Goal: Task Accomplishment & Management: Manage account settings

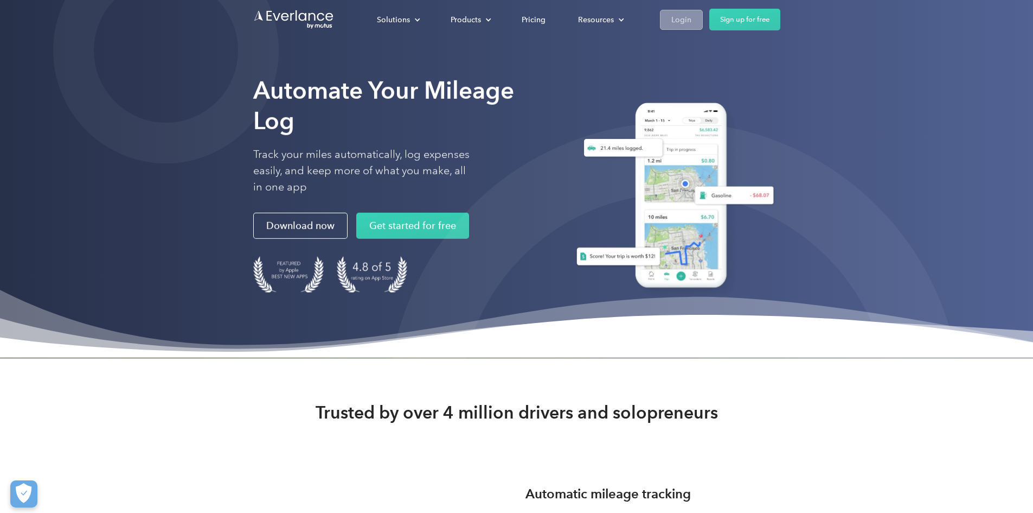
click at [703, 22] on link "Login" at bounding box center [681, 20] width 43 height 20
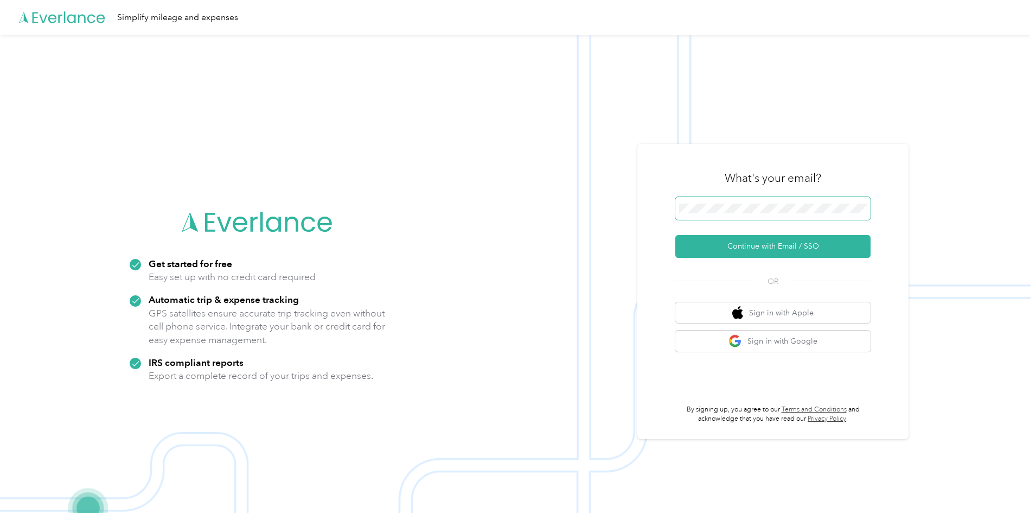
click at [675, 235] on button "Continue with Email / SSO" at bounding box center [772, 246] width 195 height 23
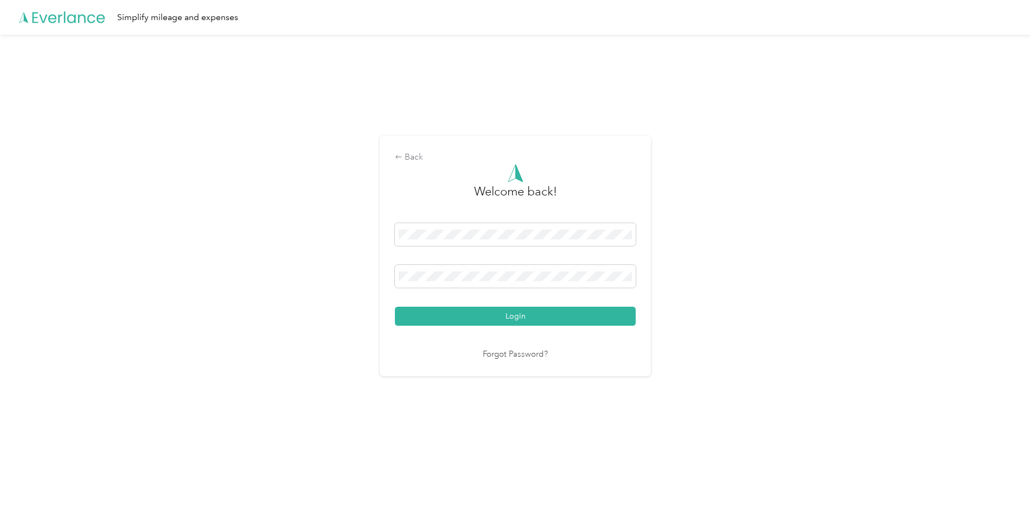
click at [395, 306] on button "Login" at bounding box center [515, 315] width 241 height 19
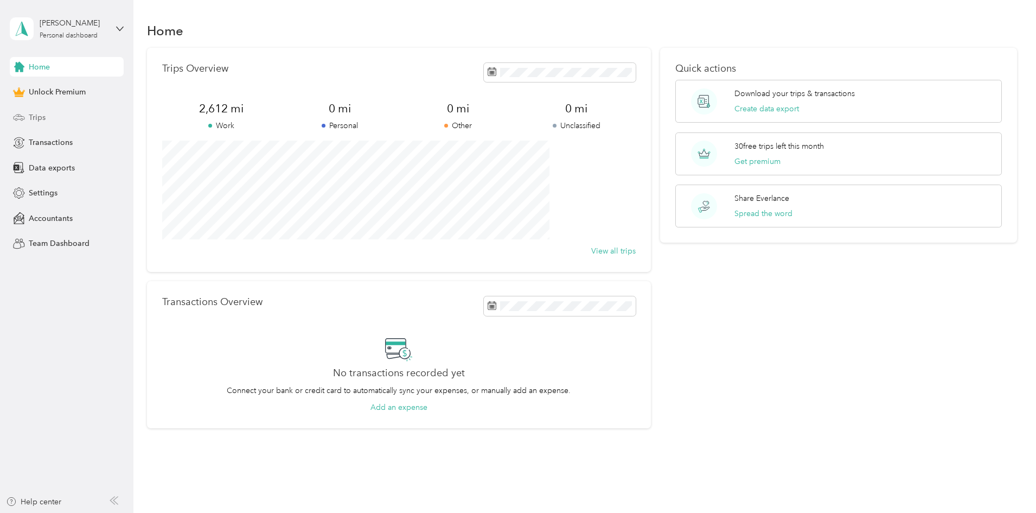
click at [46, 117] on div "Trips" at bounding box center [67, 117] width 114 height 20
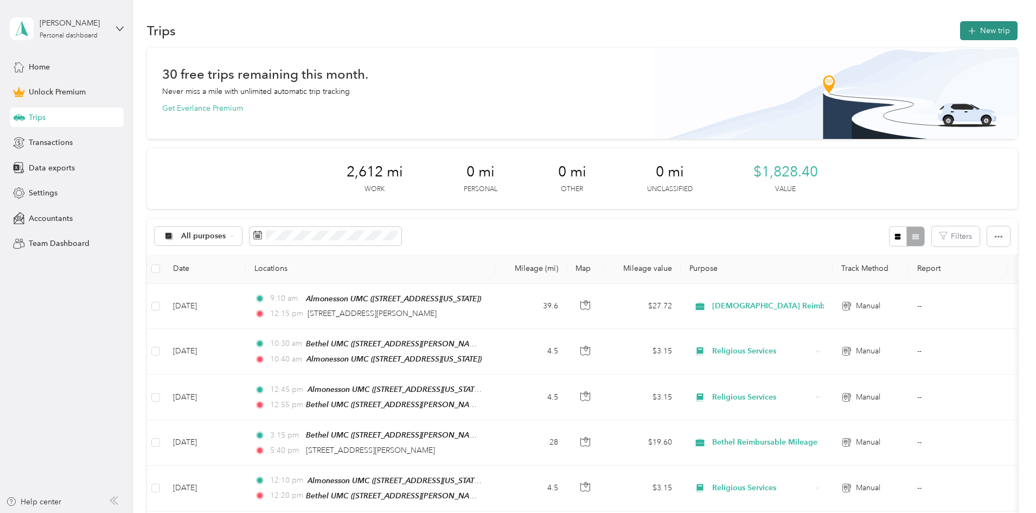
click at [960, 23] on button "New trip" at bounding box center [988, 30] width 57 height 19
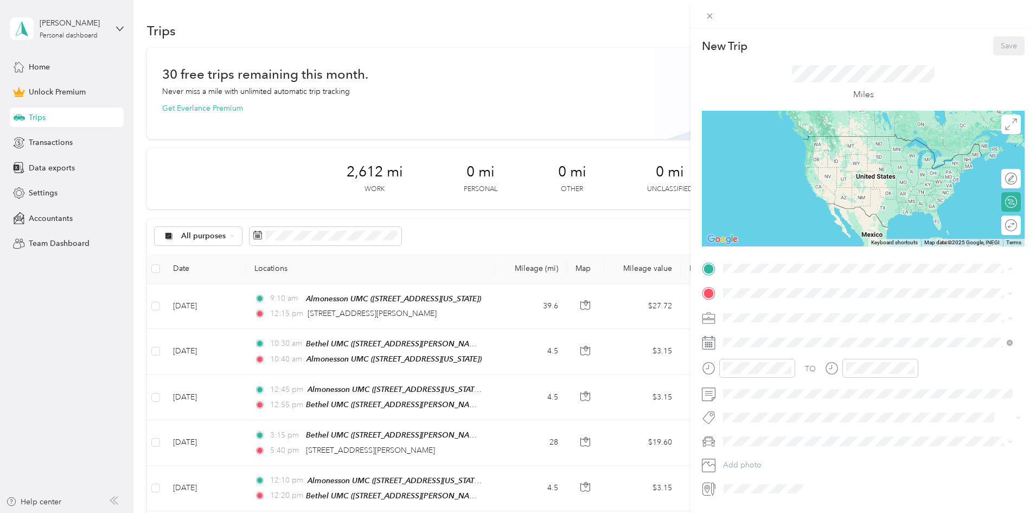
click at [818, 349] on div "Almonesson UMC" at bounding box center [798, 346] width 108 height 10
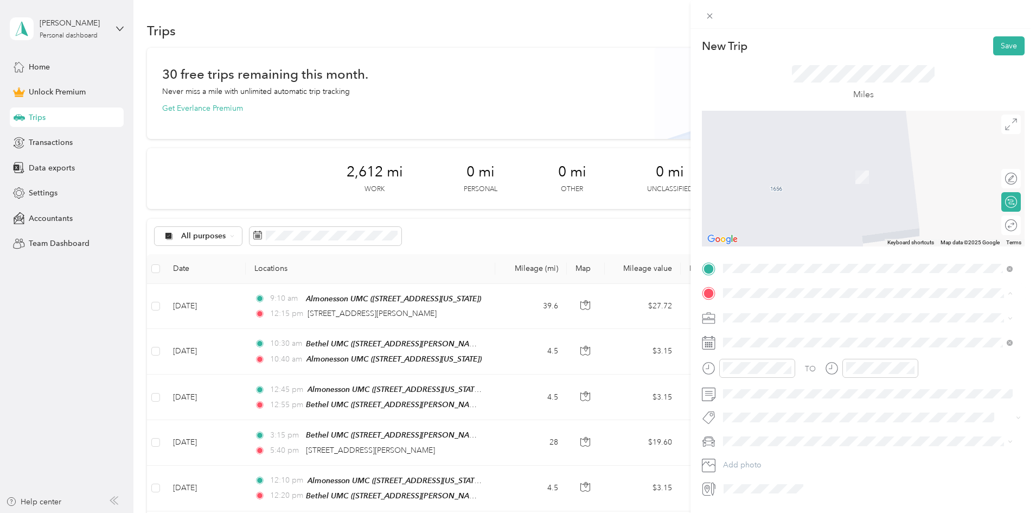
click at [764, 335] on span "[STREET_ADDRESS][PERSON_NAME][US_STATE]" at bounding box center [828, 332] width 169 height 10
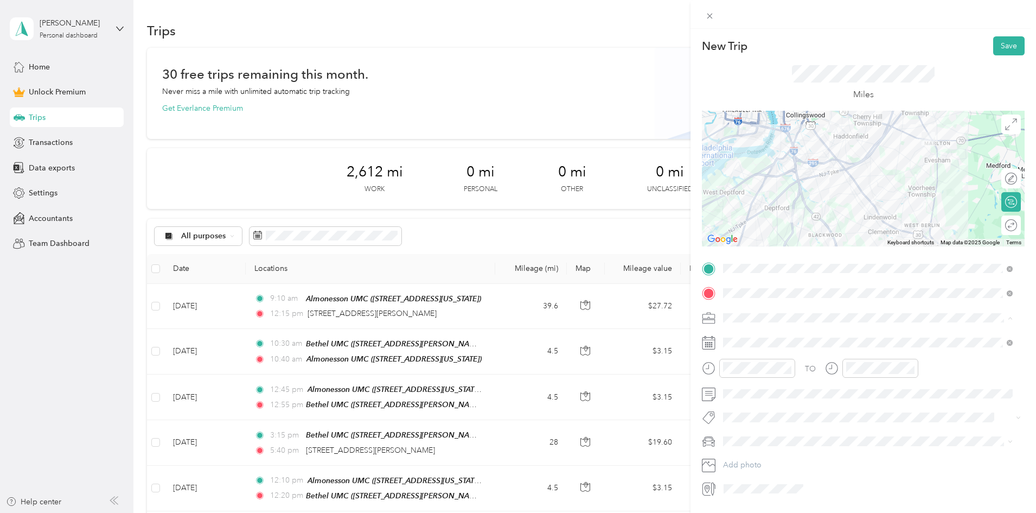
click at [773, 434] on span "Religious Services" at bounding box center [757, 431] width 61 height 9
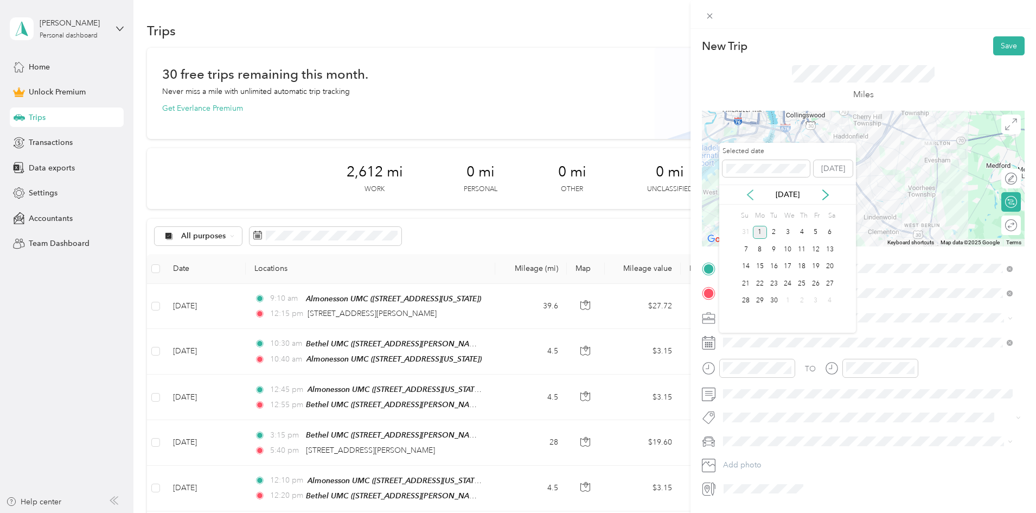
click at [753, 197] on icon at bounding box center [750, 194] width 11 height 11
click at [798, 299] on div "28" at bounding box center [802, 301] width 14 height 14
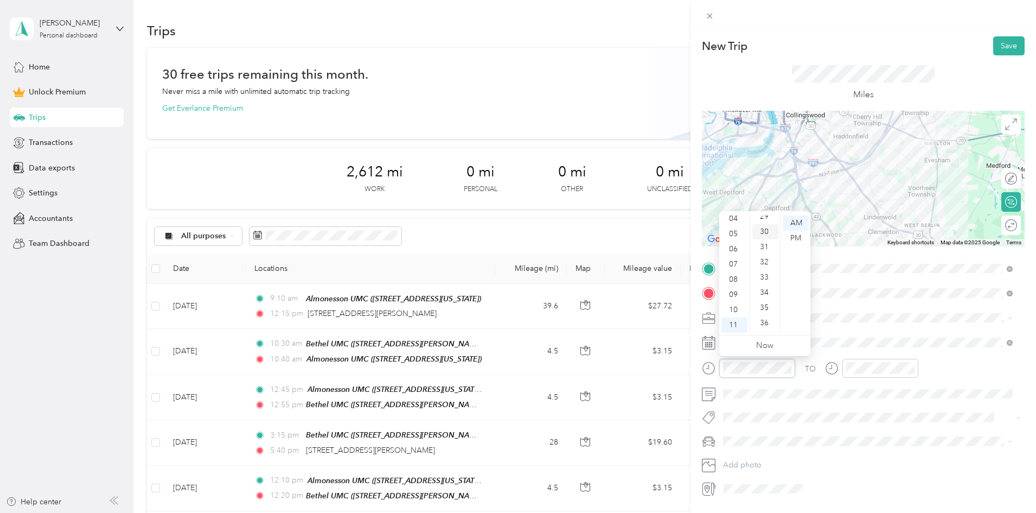
scroll to position [430, 0]
click at [766, 230] on div "25" at bounding box center [765, 227] width 26 height 15
click at [799, 224] on div "AM" at bounding box center [796, 222] width 26 height 15
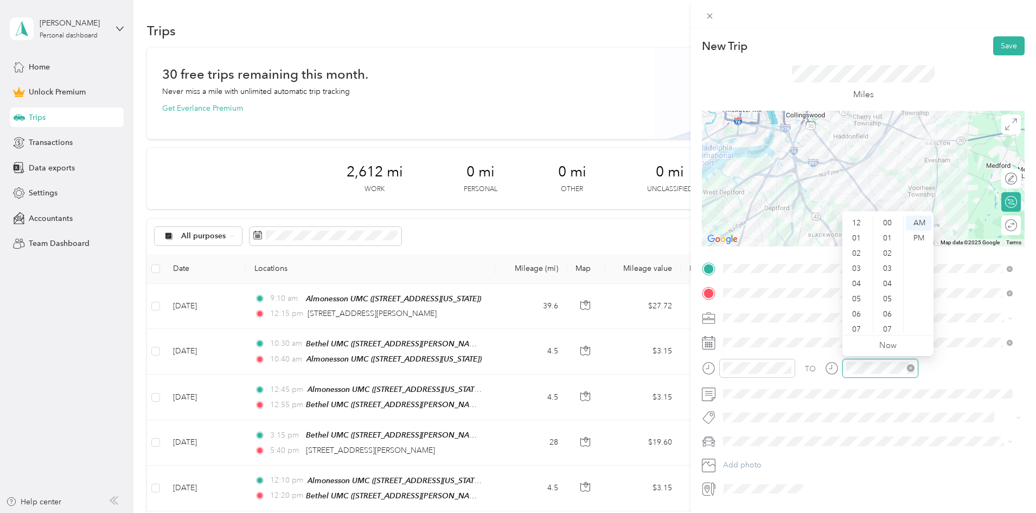
scroll to position [65, 0]
click at [891, 217] on div "10" at bounding box center [888, 216] width 26 height 15
click at [923, 238] on div "PM" at bounding box center [919, 238] width 26 height 15
click at [859, 256] on div "03" at bounding box center [858, 257] width 26 height 15
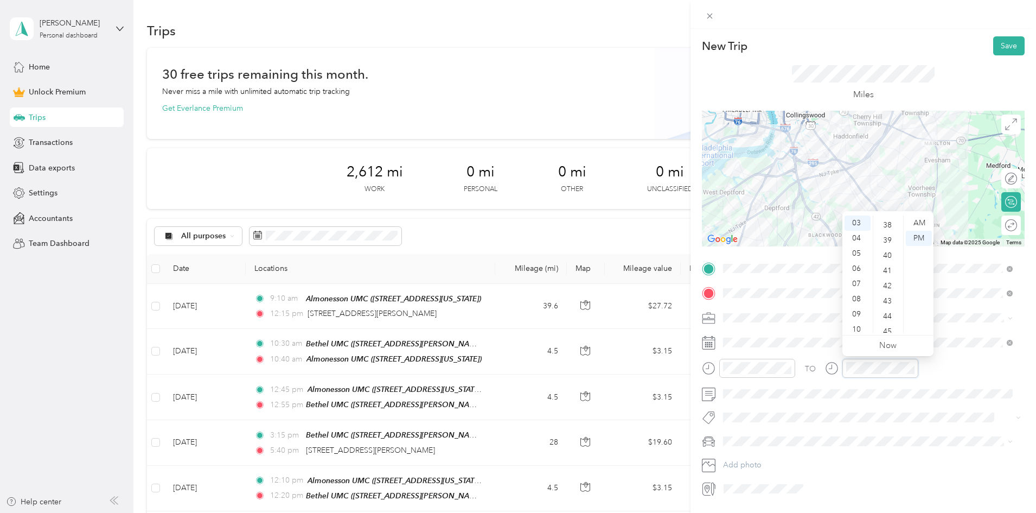
scroll to position [640, 0]
click at [890, 268] on div "45" at bounding box center [888, 266] width 26 height 15
click at [854, 251] on div "02" at bounding box center [858, 253] width 26 height 15
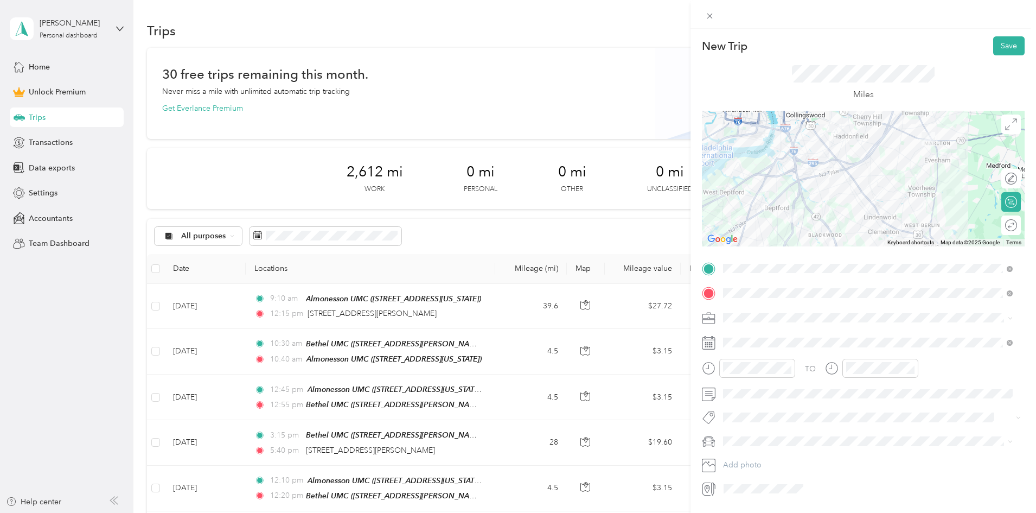
click at [770, 436] on span at bounding box center [871, 440] width 305 height 17
click at [814, 432] on span at bounding box center [871, 440] width 305 height 17
click at [747, 461] on div "Civic" at bounding box center [868, 460] width 282 height 11
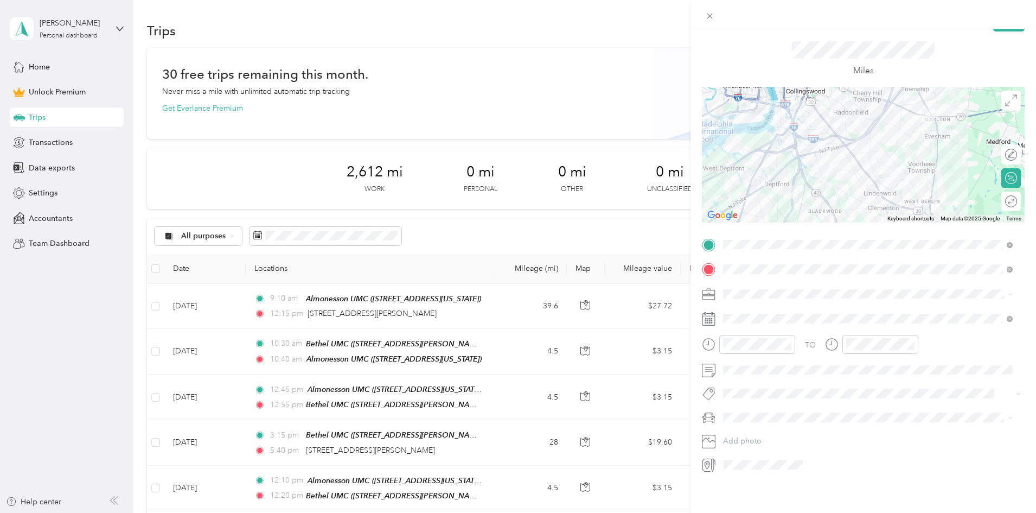
scroll to position [0, 0]
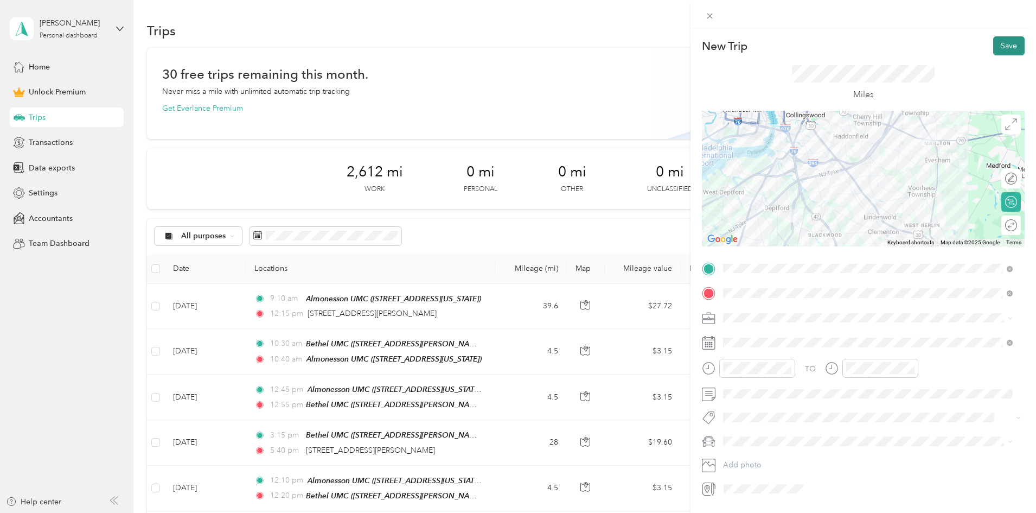
click at [1000, 44] on button "Save" at bounding box center [1008, 45] width 31 height 19
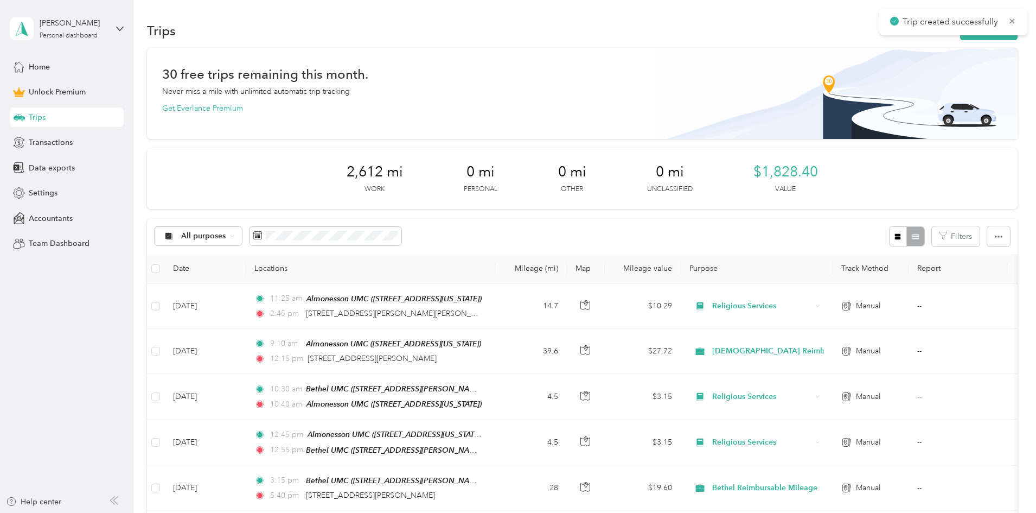
click at [920, 34] on div "Trip created successfully" at bounding box center [953, 22] width 148 height 27
click at [920, 30] on div "Trip created successfully" at bounding box center [953, 22] width 148 height 27
click at [960, 40] on button "New trip" at bounding box center [988, 30] width 57 height 19
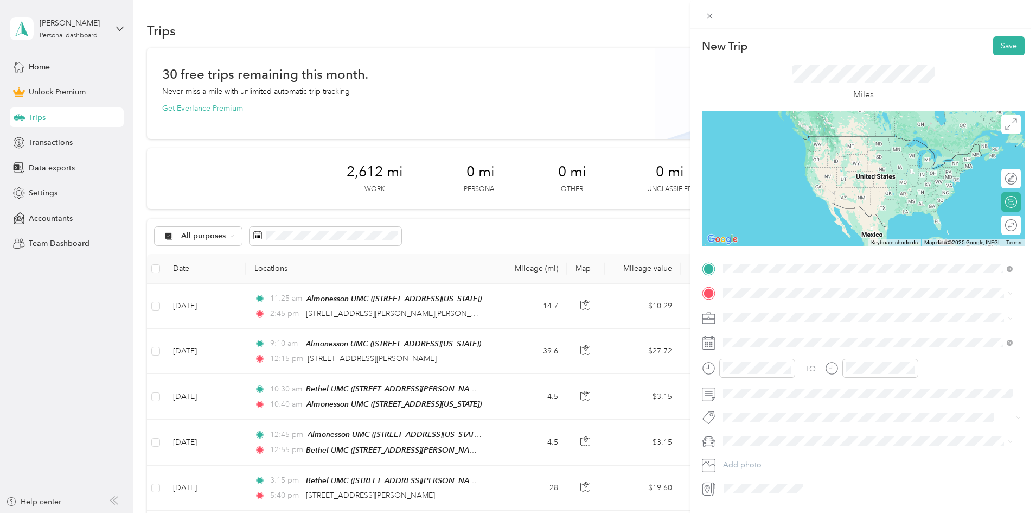
click at [781, 303] on span "[STREET_ADDRESS][PERSON_NAME][US_STATE]" at bounding box center [828, 308] width 169 height 10
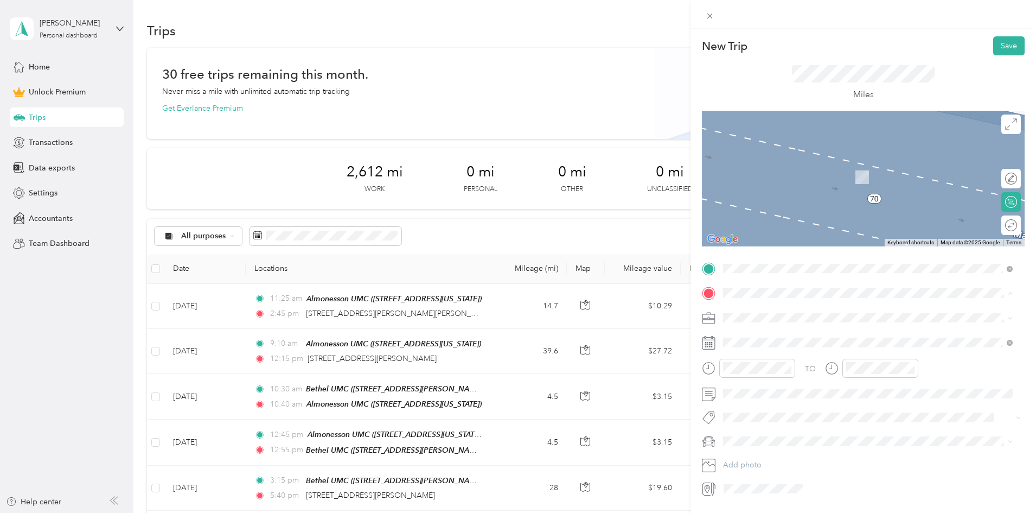
click at [777, 345] on span "[STREET_ADDRESS][PERSON_NAME][US_STATE]" at bounding box center [828, 347] width 169 height 9
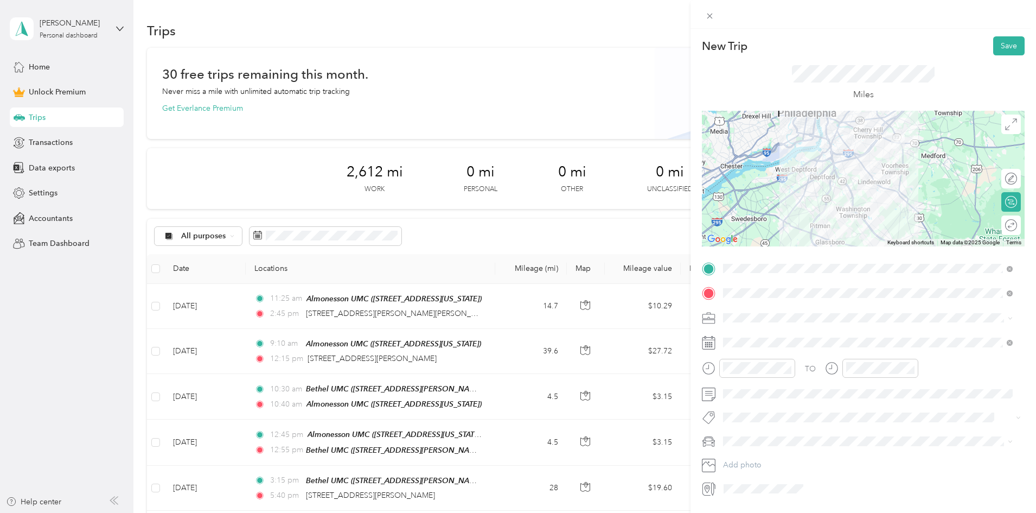
click at [766, 433] on span "Religious Services" at bounding box center [757, 429] width 61 height 9
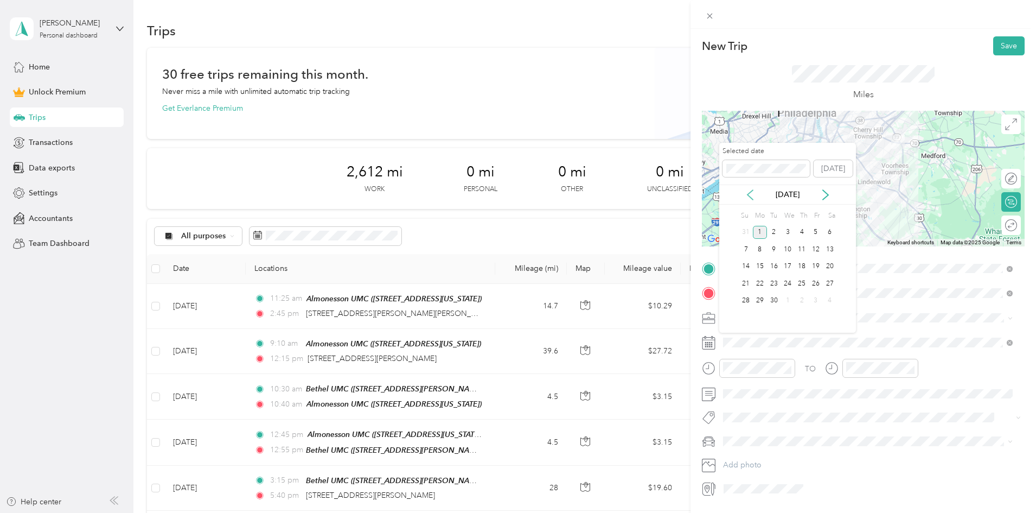
click at [749, 194] on icon at bounding box center [750, 194] width 11 height 11
click at [800, 299] on div "28" at bounding box center [802, 301] width 14 height 14
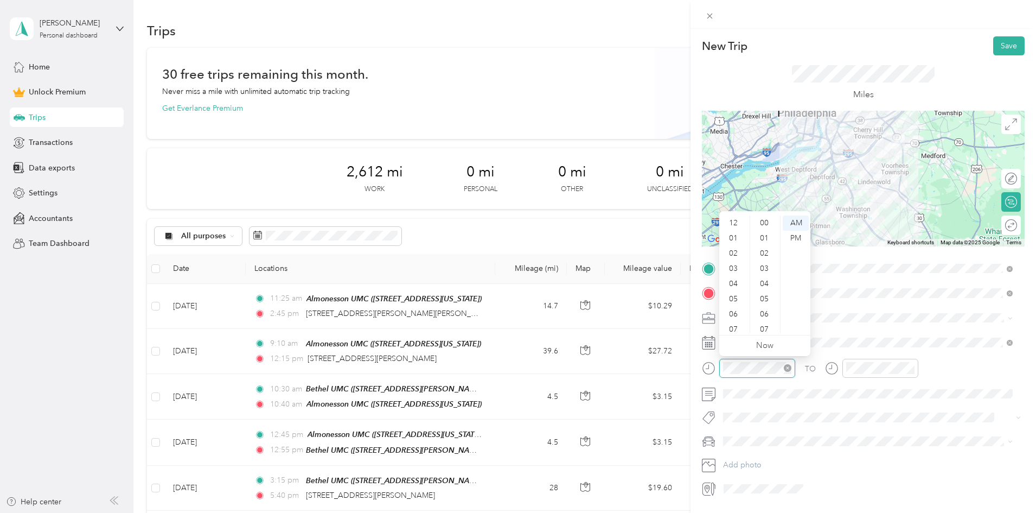
scroll to position [65, 0]
click at [798, 237] on div "PM" at bounding box center [796, 238] width 26 height 15
click at [732, 253] on div "02" at bounding box center [734, 253] width 26 height 15
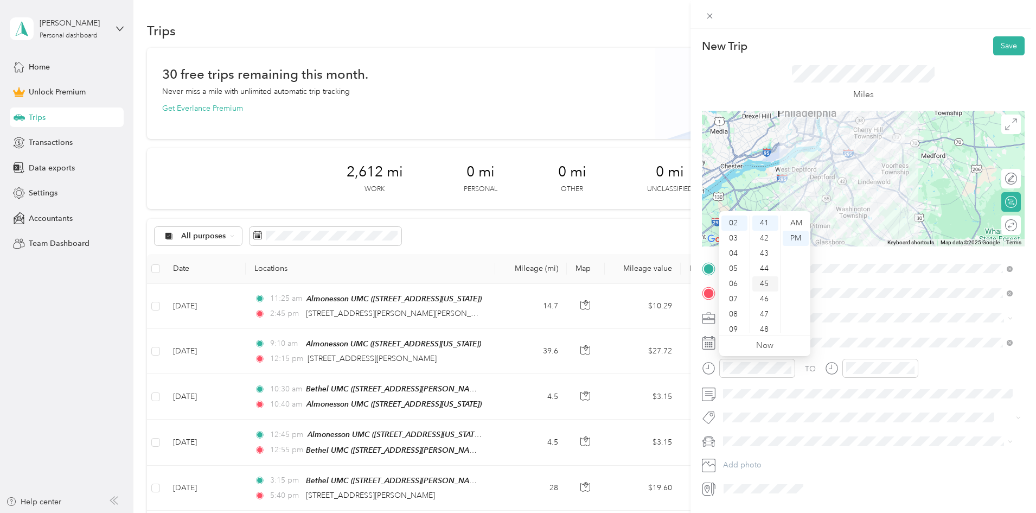
click at [769, 285] on div "45" at bounding box center [765, 283] width 26 height 15
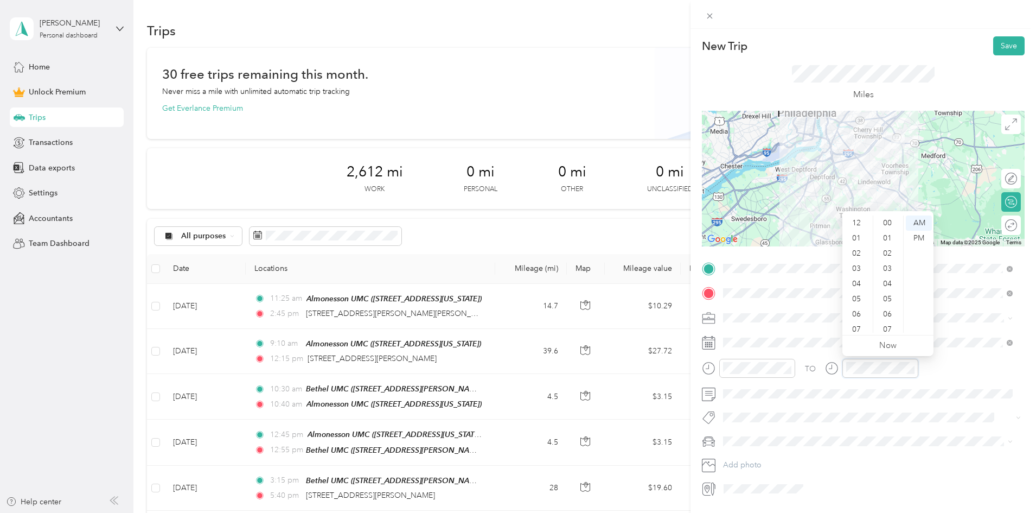
scroll to position [65, 0]
click at [924, 239] on div "PM" at bounding box center [919, 238] width 26 height 15
click at [888, 240] on div "10" at bounding box center [888, 240] width 26 height 15
click at [858, 257] on div "03" at bounding box center [858, 257] width 26 height 15
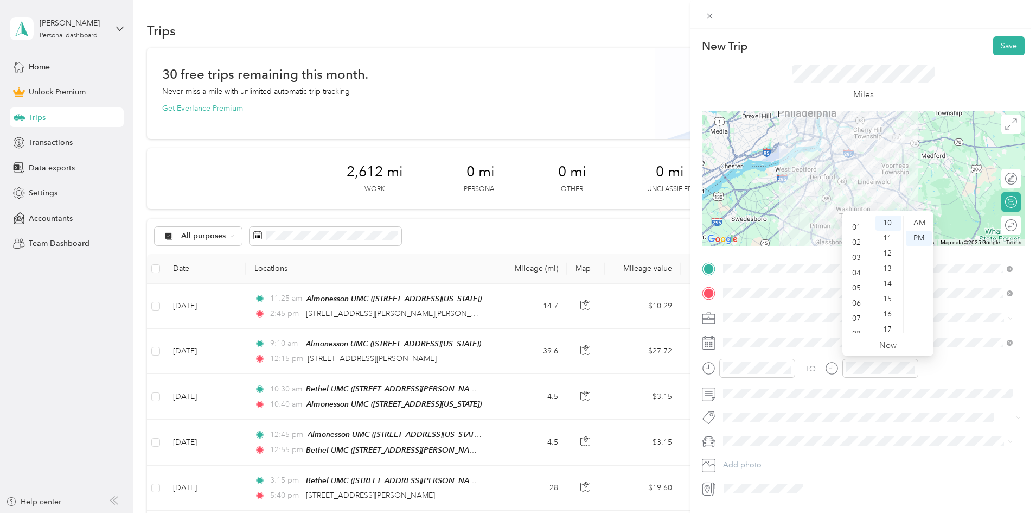
scroll to position [46, 0]
click at [742, 457] on span "Civic" at bounding box center [735, 460] width 16 height 9
click at [1006, 46] on button "Save" at bounding box center [1008, 45] width 31 height 19
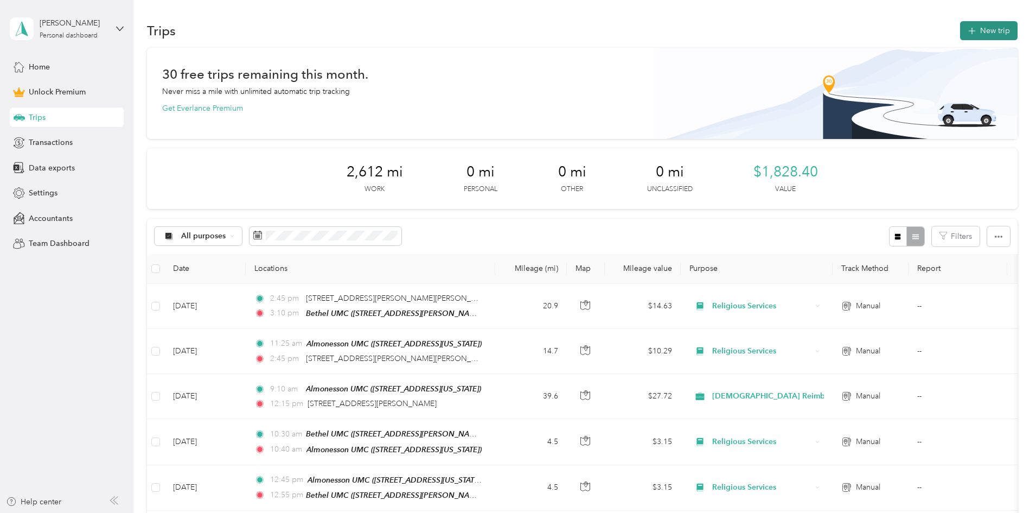
click at [960, 33] on button "New trip" at bounding box center [988, 30] width 57 height 19
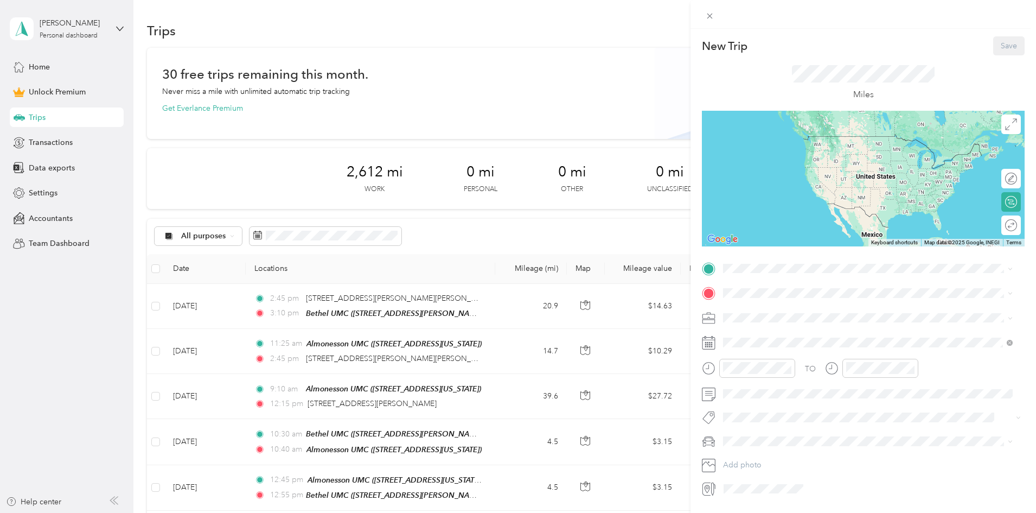
click at [772, 318] on span "[STREET_ADDRESS][PERSON_NAME][US_STATE]" at bounding box center [828, 322] width 169 height 9
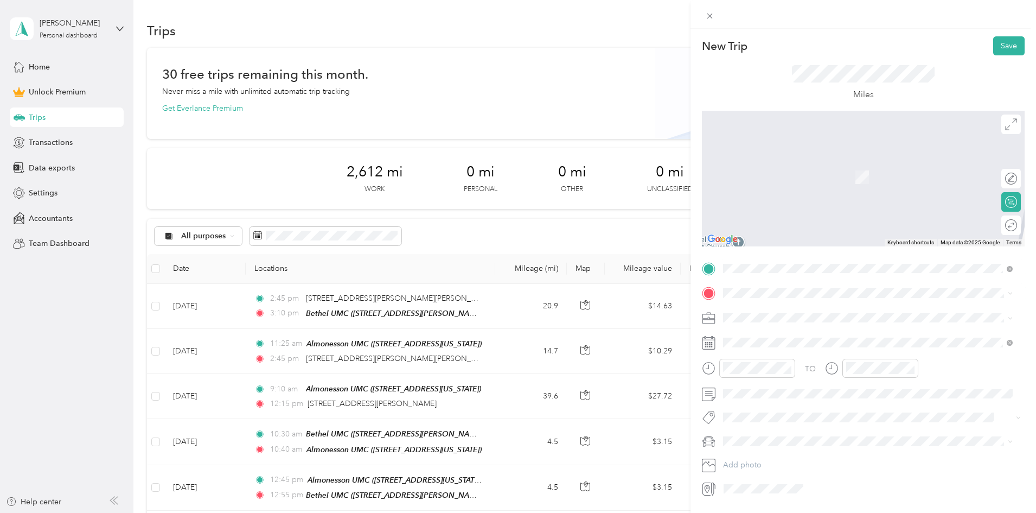
click at [793, 376] on div "Almonesson UMC [STREET_ADDRESS][US_STATE]" at bounding box center [798, 375] width 108 height 23
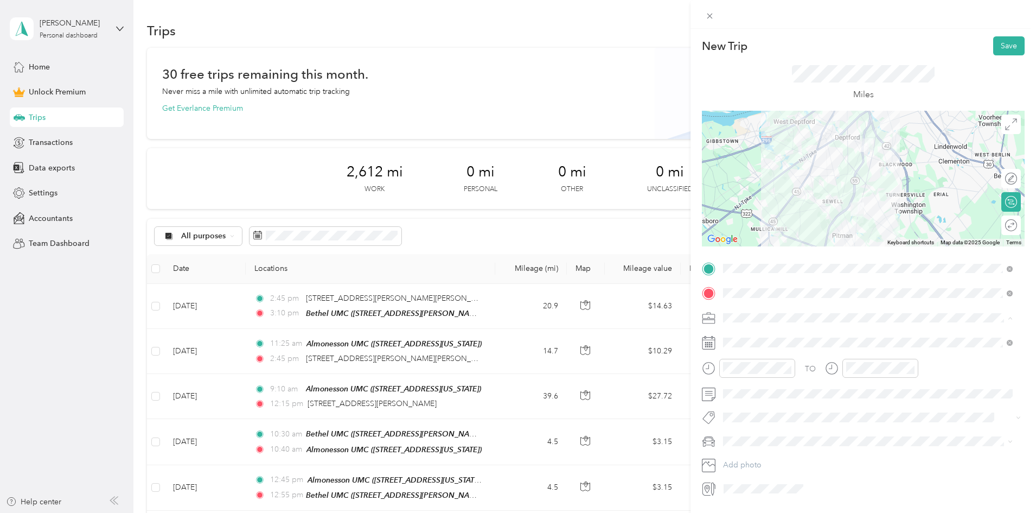
click at [762, 430] on span "Religious Services" at bounding box center [757, 431] width 61 height 9
click at [746, 332] on div "TO Add photo" at bounding box center [863, 379] width 323 height 238
click at [746, 348] on span at bounding box center [871, 342] width 305 height 17
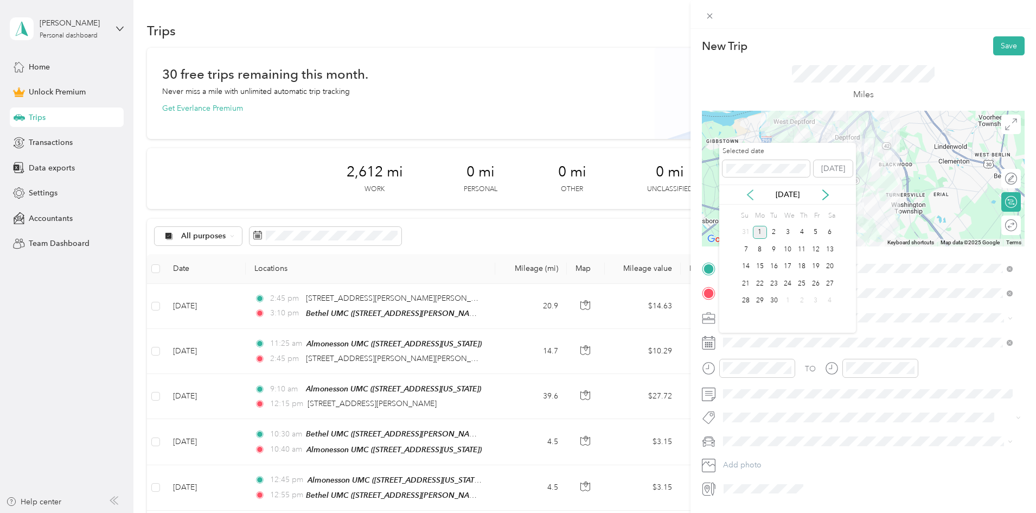
click at [748, 192] on icon at bounding box center [750, 194] width 11 height 11
click at [747, 317] on div "31" at bounding box center [746, 318] width 14 height 14
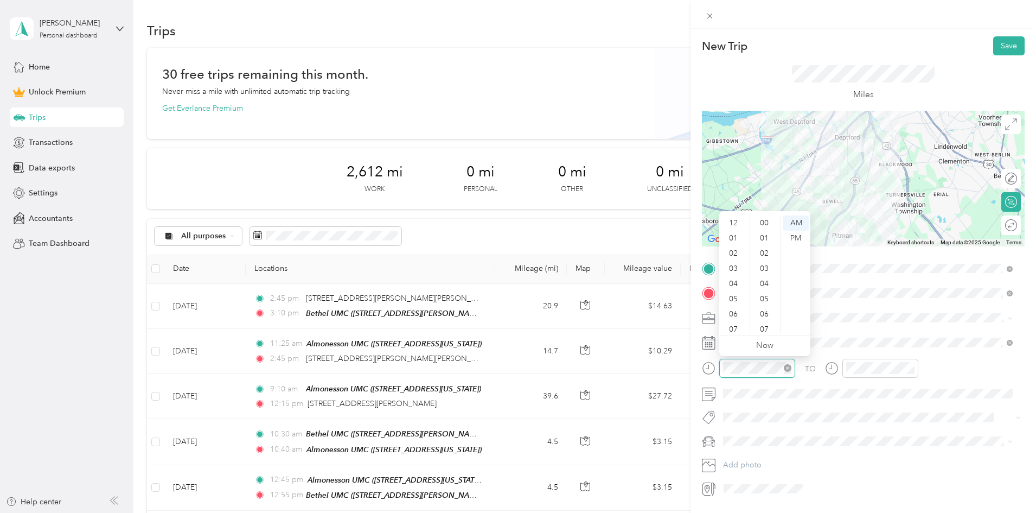
scroll to position [65, 0]
click at [735, 309] on div "10" at bounding box center [734, 309] width 26 height 15
click at [762, 258] on div "40" at bounding box center [765, 261] width 26 height 15
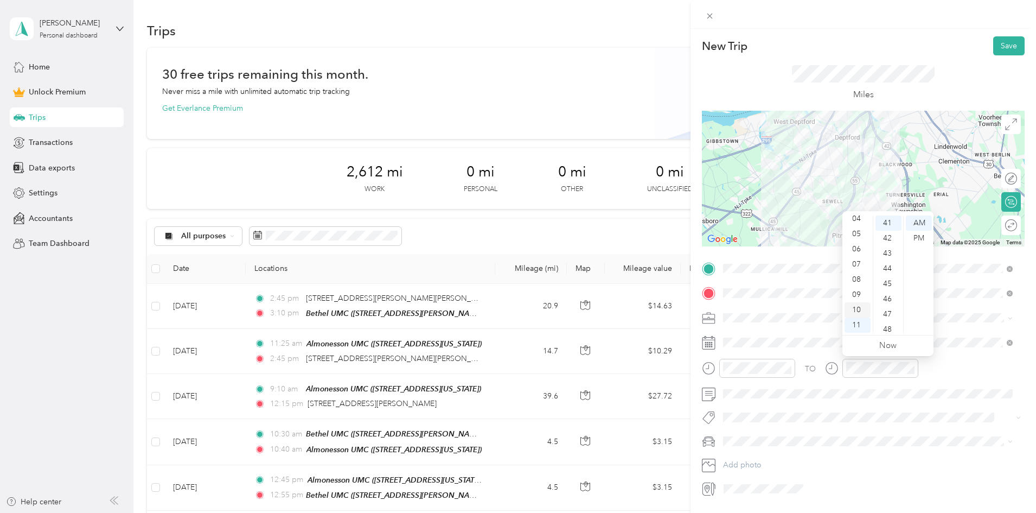
drag, startPoint x: 856, startPoint y: 310, endPoint x: 879, endPoint y: 283, distance: 35.0
click at [856, 310] on div "10" at bounding box center [858, 309] width 26 height 15
click at [885, 304] on div "50" at bounding box center [888, 305] width 26 height 15
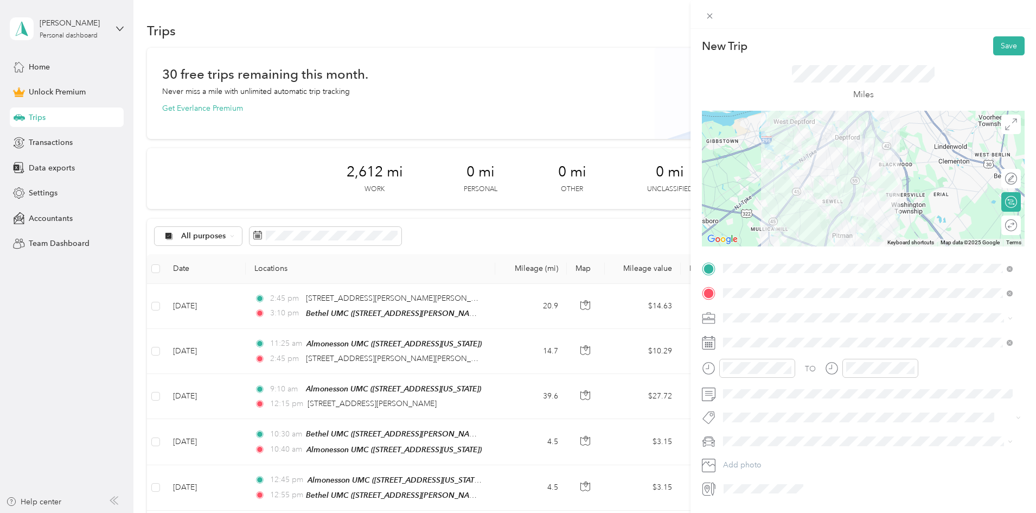
click at [759, 453] on li "Civic" at bounding box center [867, 460] width 297 height 19
click at [1004, 47] on button "Save" at bounding box center [1008, 45] width 31 height 19
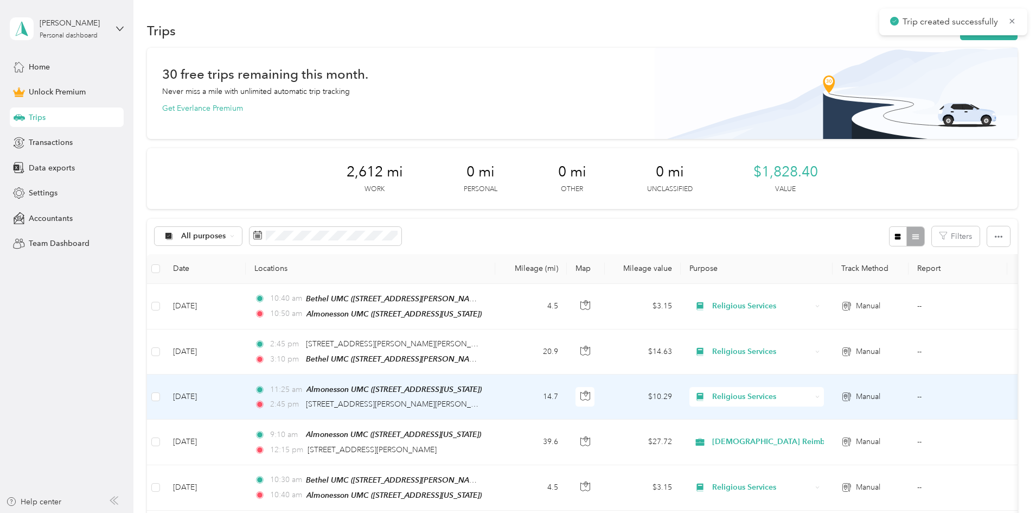
scroll to position [54, 0]
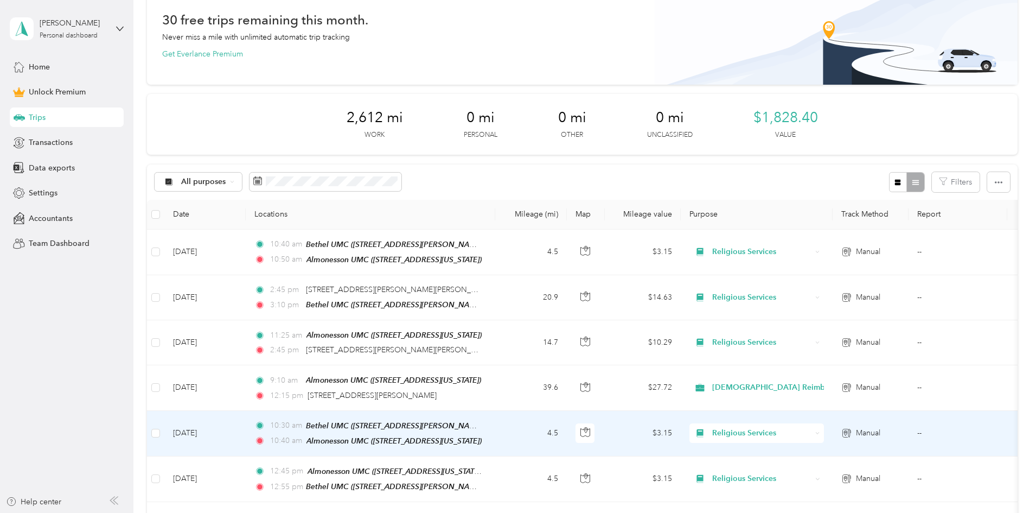
click at [567, 440] on td "4.5" at bounding box center [531, 434] width 72 height 46
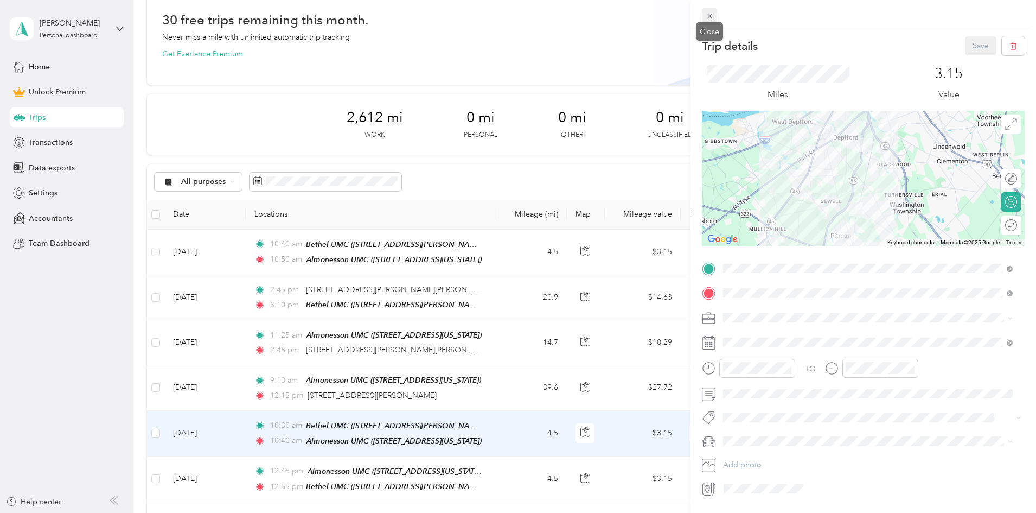
click at [708, 14] on icon at bounding box center [709, 15] width 9 height 9
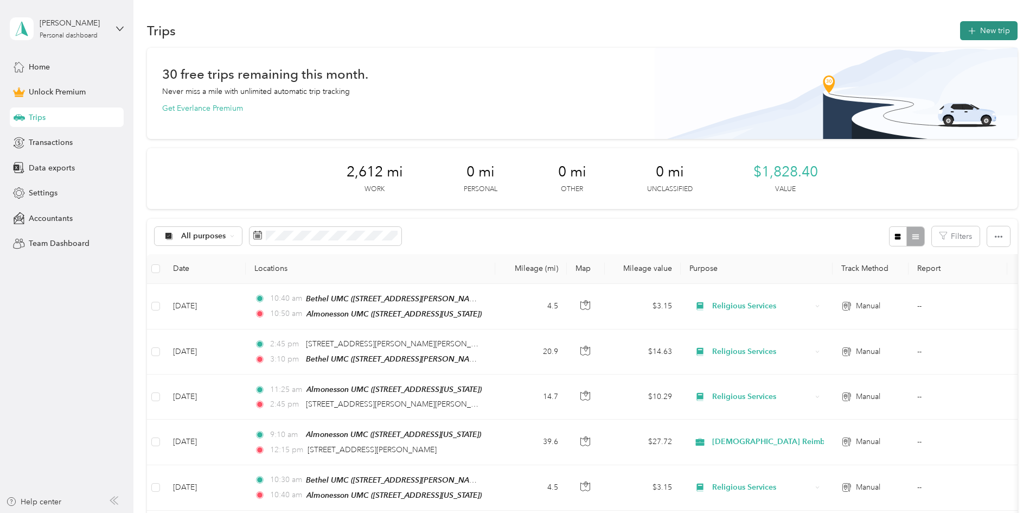
click at [960, 31] on button "New trip" at bounding box center [988, 30] width 57 height 19
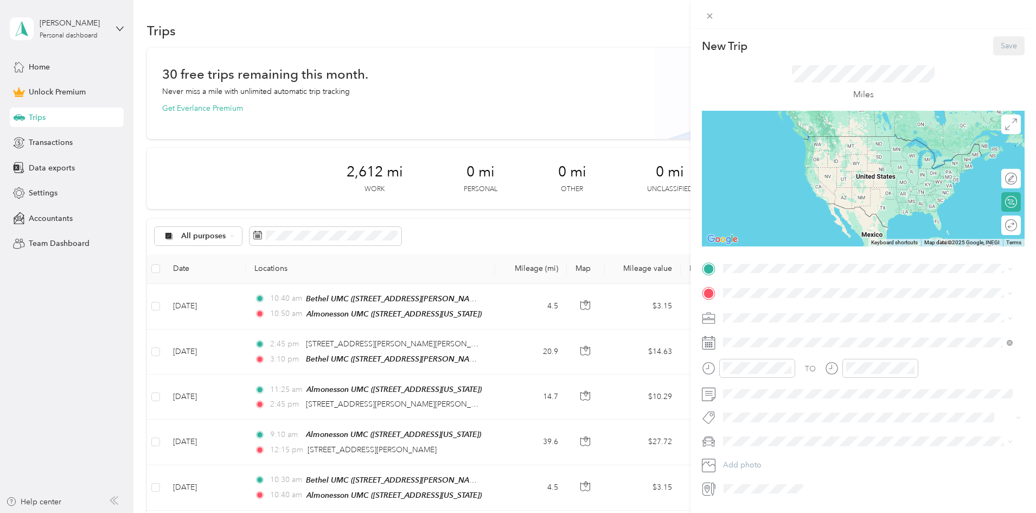
click at [776, 345] on strong "Almonesson UMC" at bounding box center [775, 346] width 63 height 10
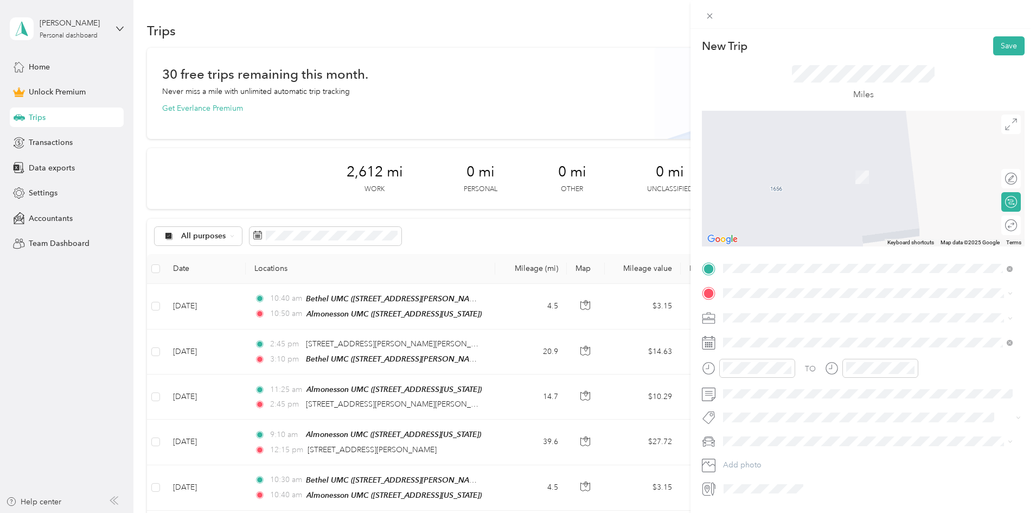
click at [770, 339] on div "Bethel UMC [STREET_ADDRESS][PERSON_NAME][US_STATE]" at bounding box center [828, 341] width 169 height 23
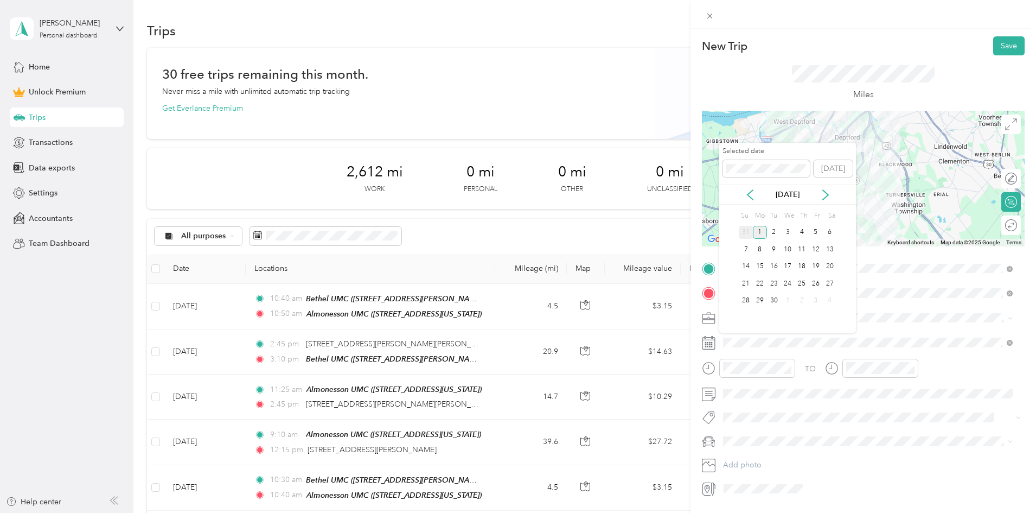
click at [749, 234] on div "31" at bounding box center [746, 233] width 14 height 14
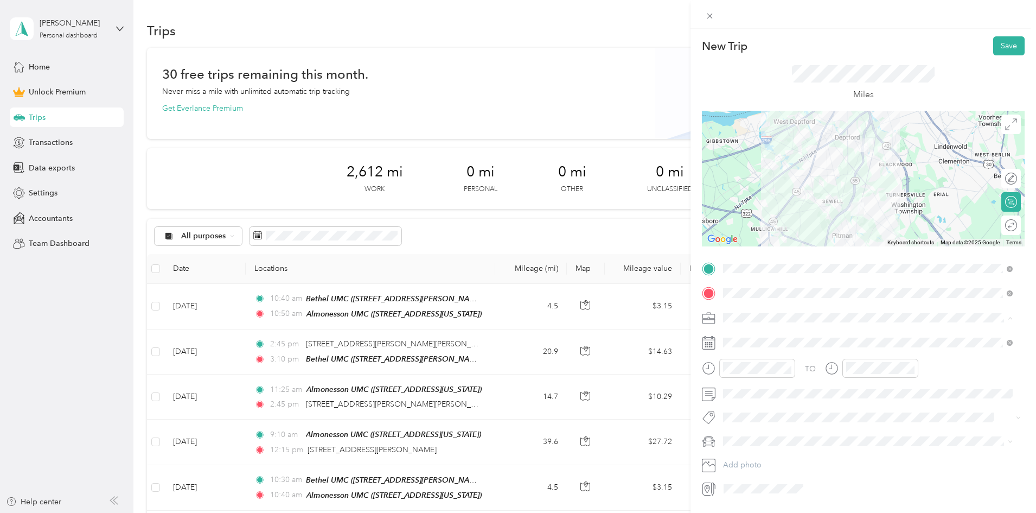
click at [770, 431] on span "Religious Services" at bounding box center [757, 431] width 61 height 9
click at [792, 238] on div "PM" at bounding box center [796, 238] width 26 height 15
click at [768, 290] on div "15" at bounding box center [765, 287] width 26 height 15
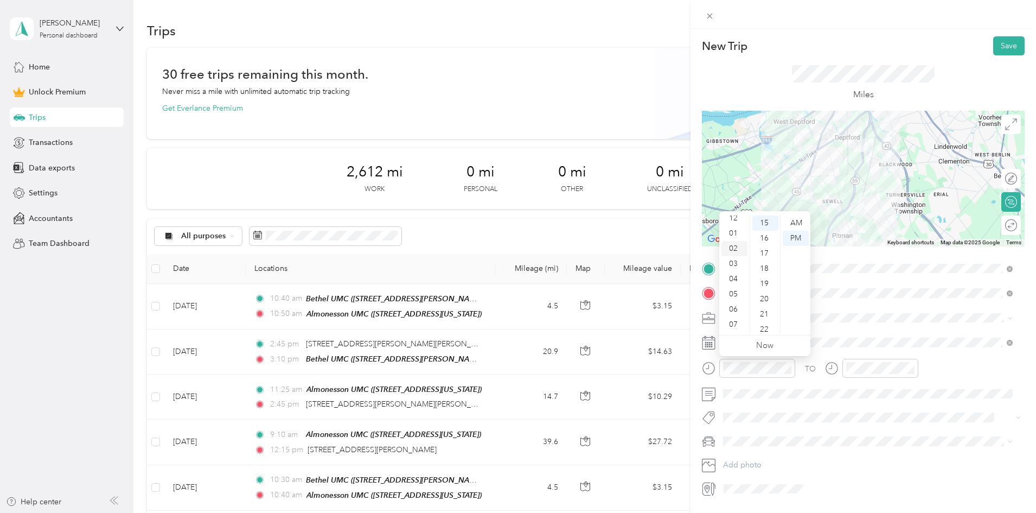
scroll to position [0, 0]
click at [732, 221] on div "12" at bounding box center [734, 222] width 26 height 15
click at [760, 300] on div "05" at bounding box center [765, 298] width 26 height 15
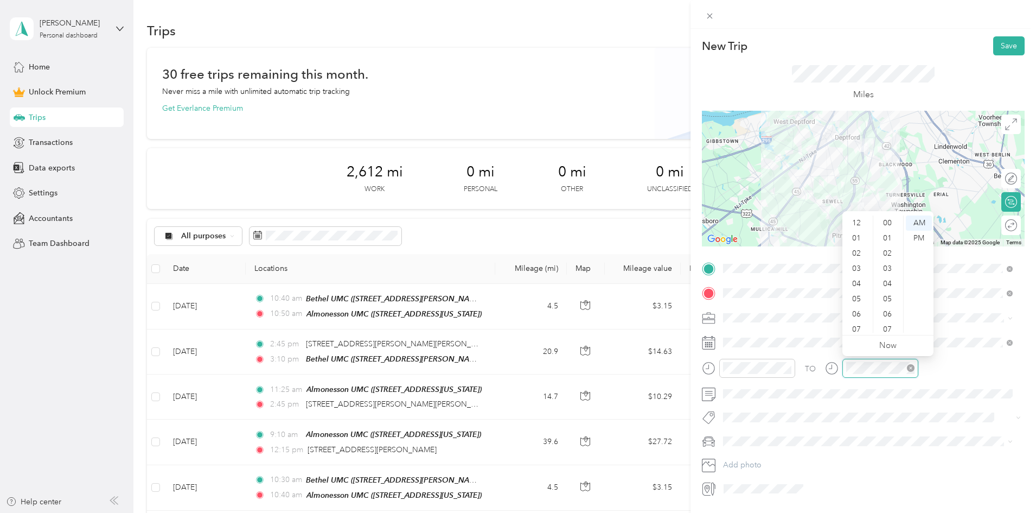
scroll to position [65, 0]
click at [918, 239] on div "PM" at bounding box center [919, 238] width 26 height 15
click at [887, 286] on div "15" at bounding box center [888, 285] width 26 height 15
click at [859, 225] on div "12" at bounding box center [858, 222] width 26 height 15
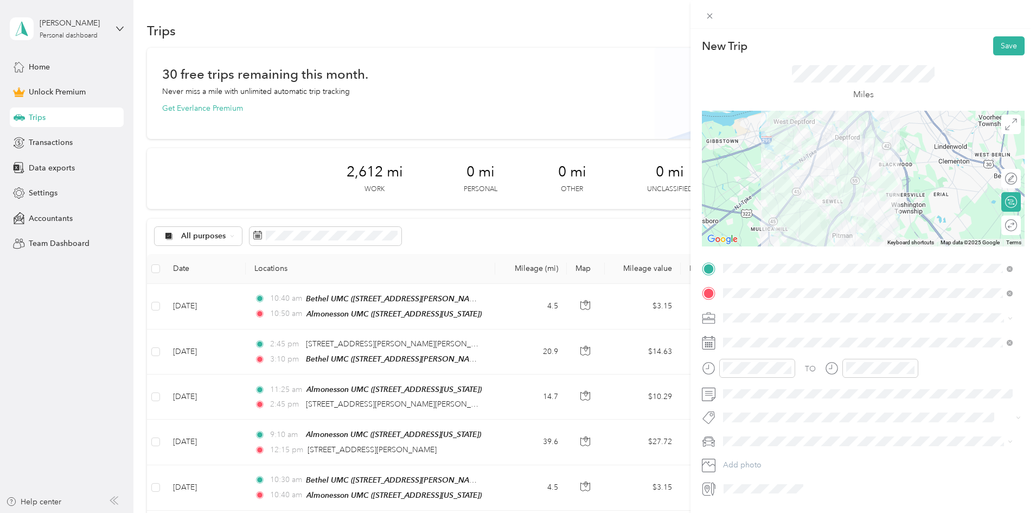
click at [747, 455] on div "Civic" at bounding box center [868, 458] width 282 height 11
click at [1009, 49] on button "Save" at bounding box center [1008, 45] width 31 height 19
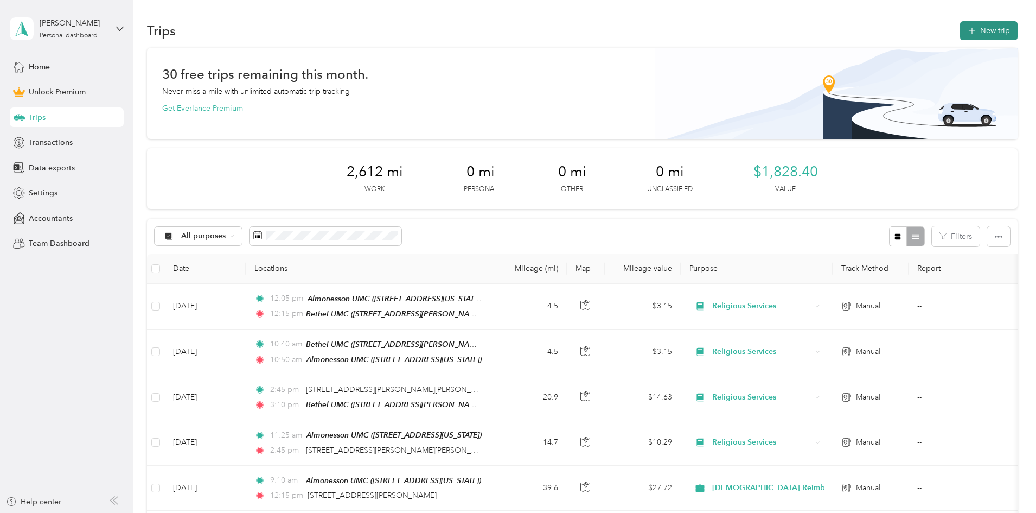
click at [960, 30] on button "New trip" at bounding box center [988, 30] width 57 height 19
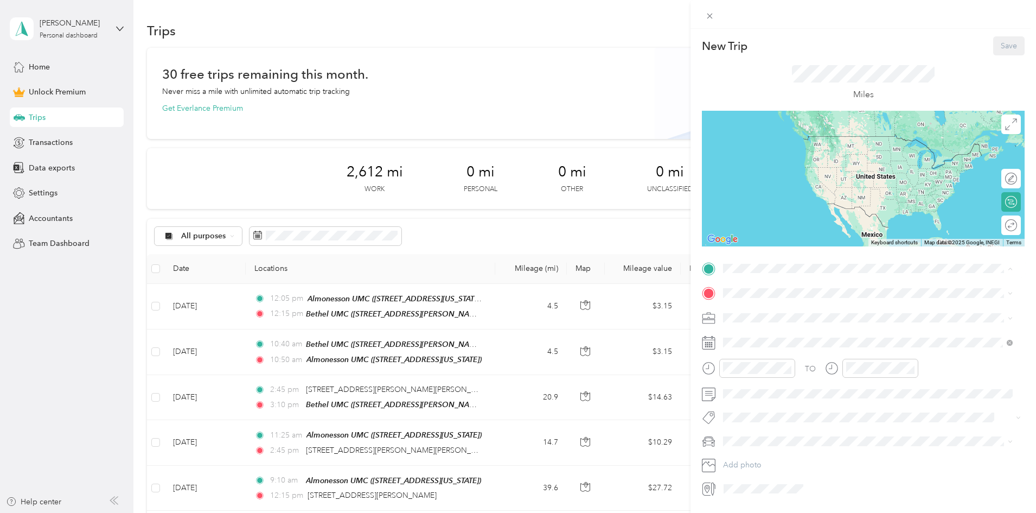
click at [767, 307] on strong "Bethel UMC" at bounding box center [765, 311] width 43 height 10
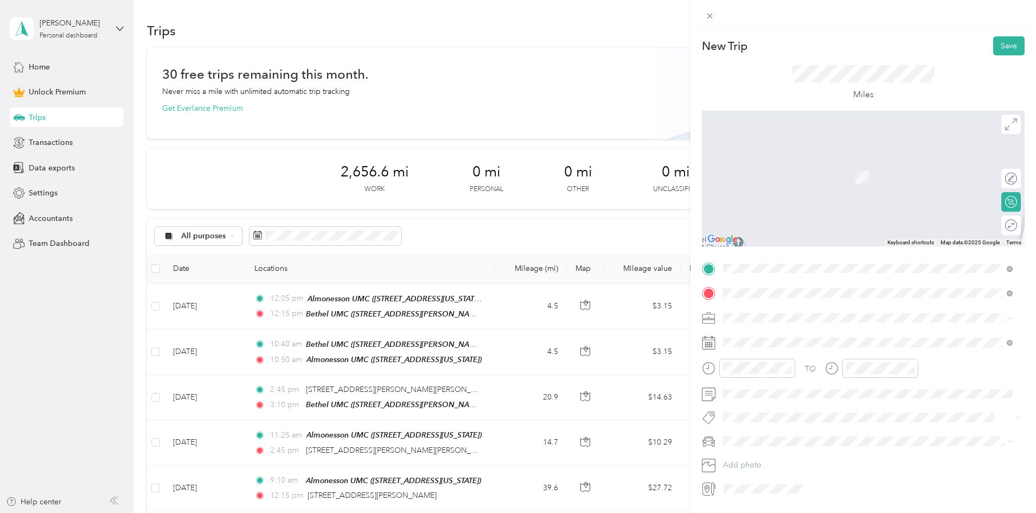
click at [846, 337] on span "[STREET_ADDRESS][PERSON_NAME][US_STATE]" at bounding box center [828, 332] width 169 height 10
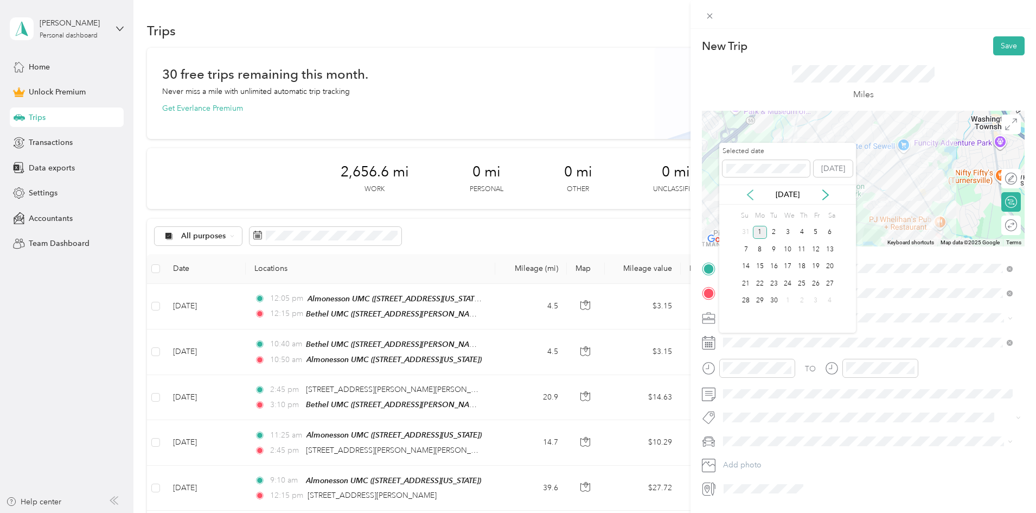
click at [747, 193] on icon at bounding box center [750, 194] width 11 height 11
click at [748, 319] on div "31" at bounding box center [746, 318] width 14 height 14
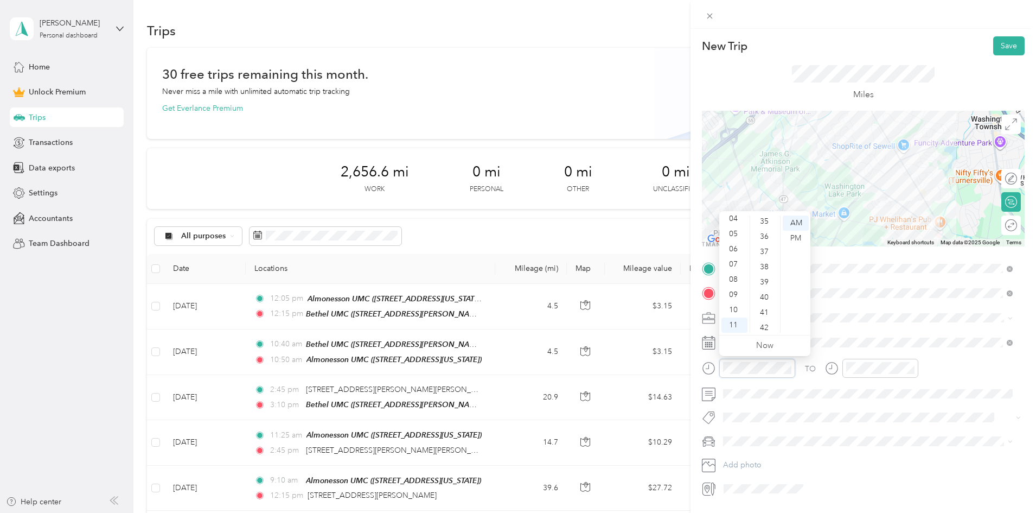
scroll to position [180, 0]
click at [768, 272] on div "15" at bounding box center [765, 270] width 26 height 15
click at [792, 240] on div "PM" at bounding box center [796, 238] width 26 height 15
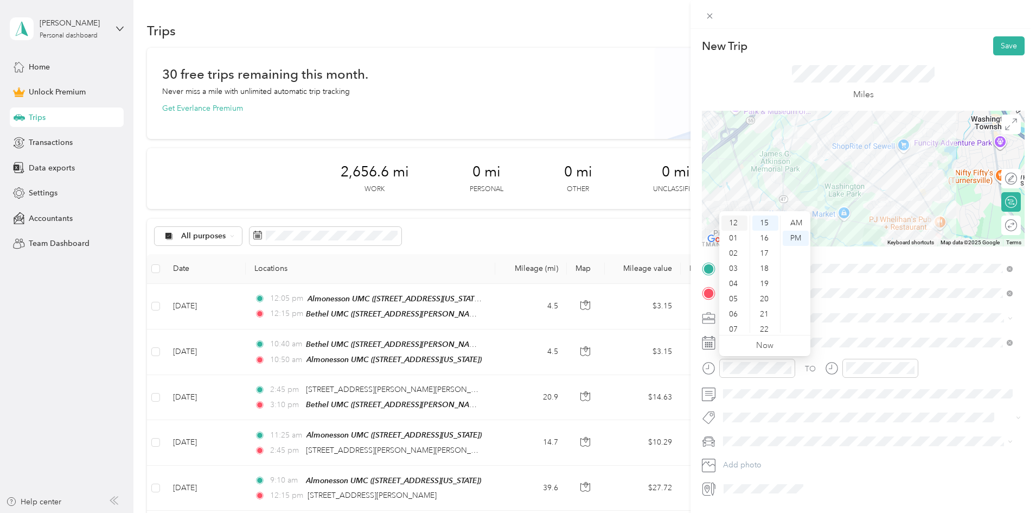
click at [733, 223] on div "12" at bounding box center [734, 222] width 26 height 15
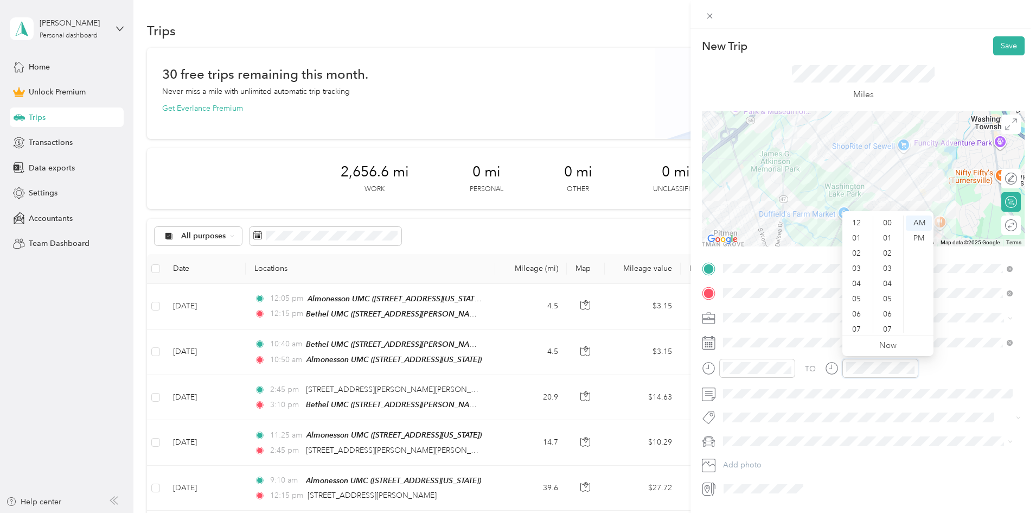
scroll to position [65, 0]
click at [915, 238] on div "PM" at bounding box center [919, 238] width 26 height 15
click at [893, 240] on div "20" at bounding box center [888, 238] width 26 height 15
click at [856, 222] on div "12" at bounding box center [858, 222] width 26 height 15
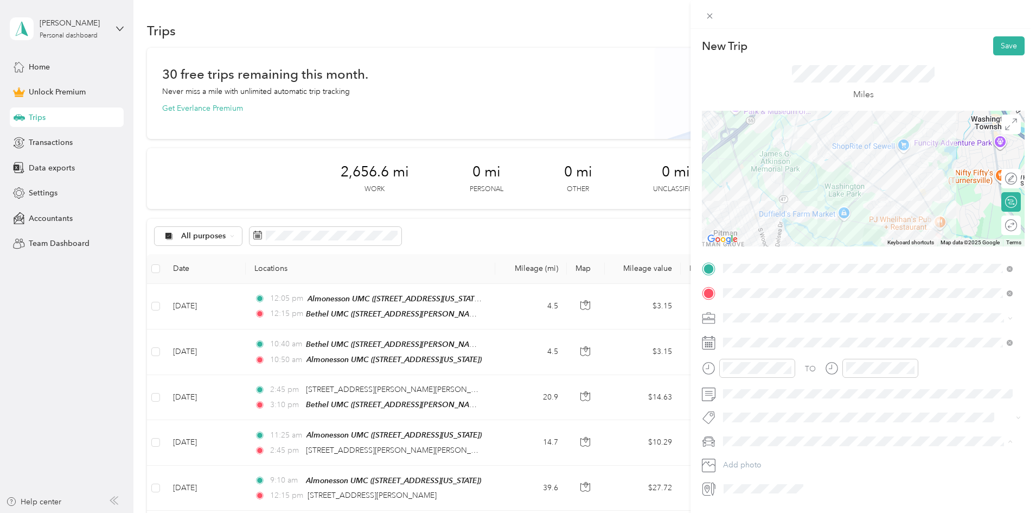
click at [752, 463] on div "Civic" at bounding box center [868, 460] width 282 height 11
click at [1001, 47] on button "Save" at bounding box center [1008, 45] width 31 height 19
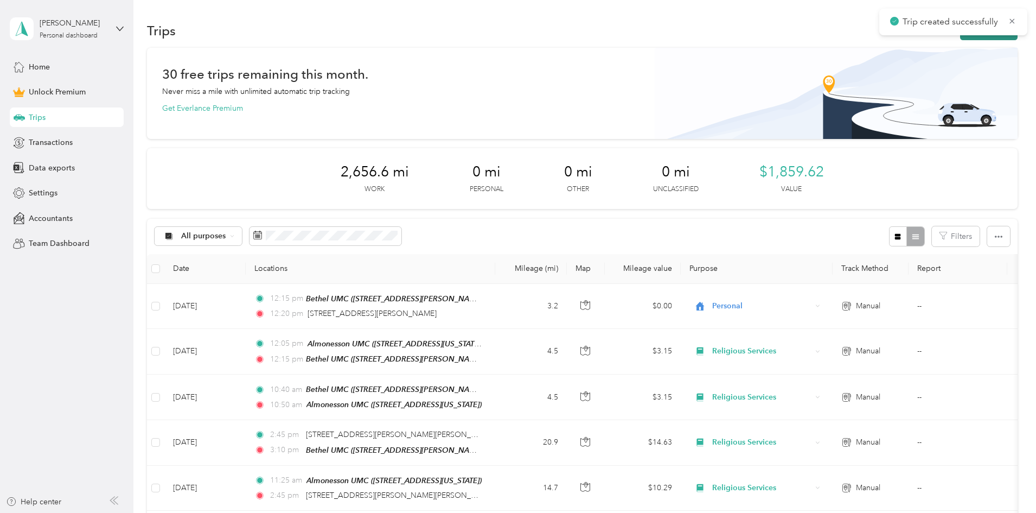
click at [960, 38] on button "New trip" at bounding box center [988, 30] width 57 height 19
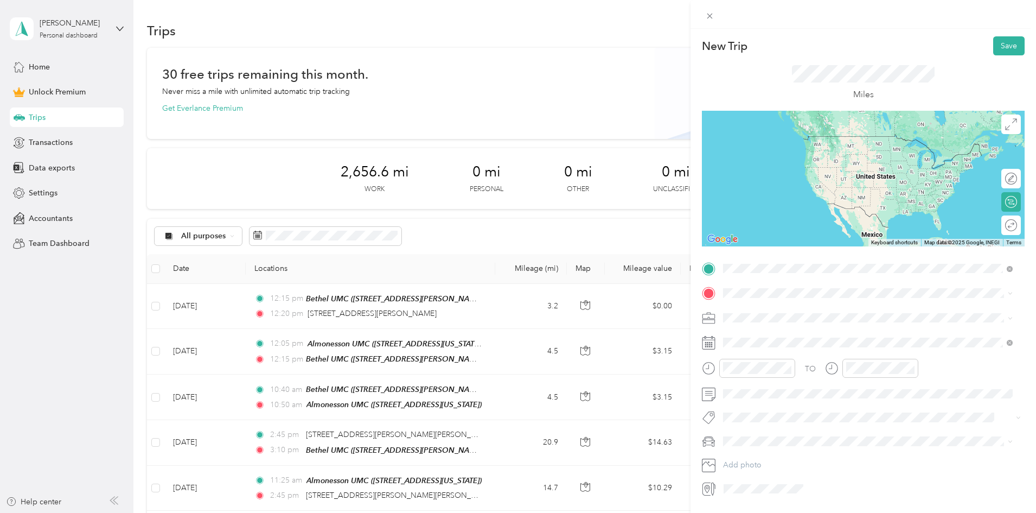
click at [756, 307] on span "[STREET_ADDRESS][PERSON_NAME][US_STATE]" at bounding box center [828, 308] width 169 height 10
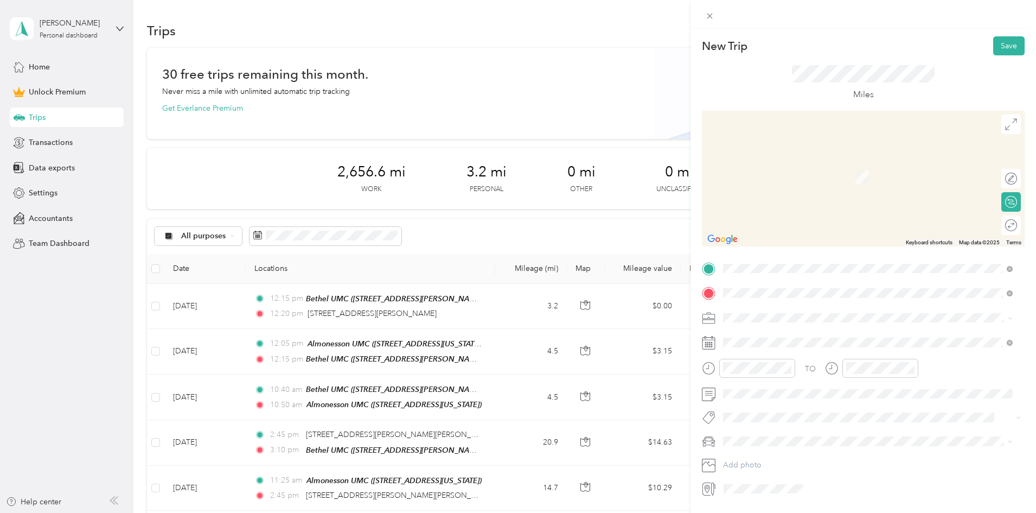
click at [800, 334] on span "[STREET_ADDRESS][US_STATE]" at bounding box center [798, 332] width 108 height 10
click at [796, 333] on span "[STREET_ADDRESS][US_STATE]" at bounding box center [798, 332] width 108 height 10
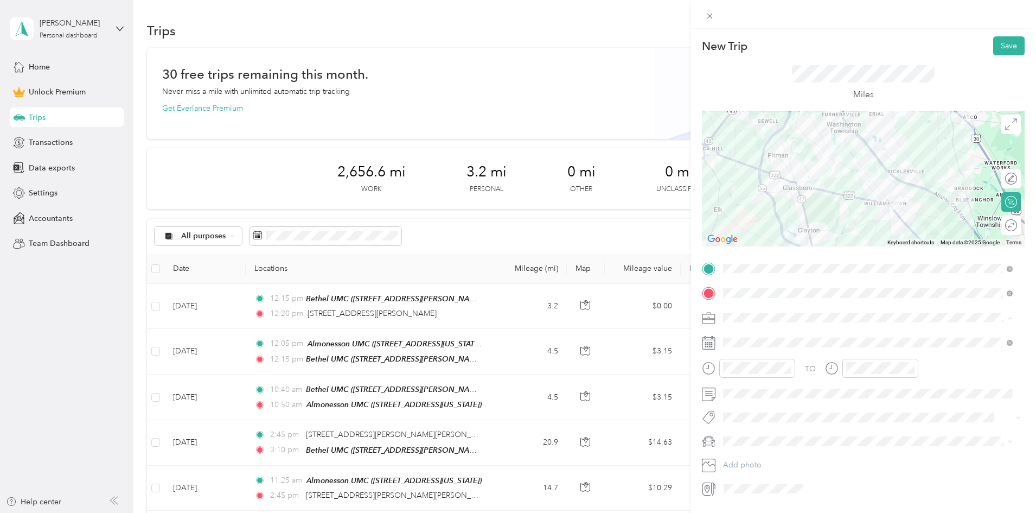
click at [763, 367] on li "Bethel Reimbursable Mileage" at bounding box center [867, 374] width 297 height 19
click at [916, 239] on div "PM" at bounding box center [919, 238] width 26 height 15
click at [890, 309] on div "15" at bounding box center [888, 309] width 26 height 15
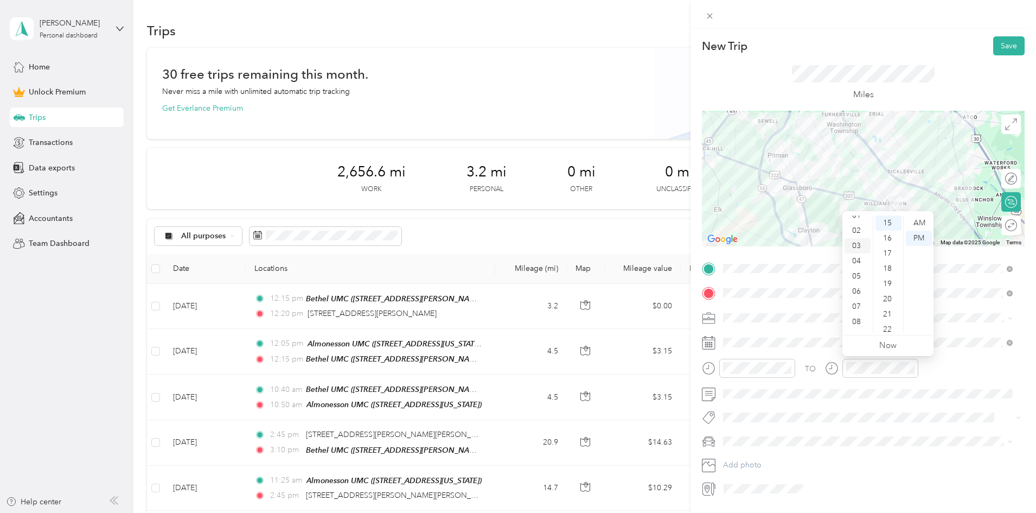
scroll to position [0, 0]
click at [858, 236] on div "01" at bounding box center [858, 238] width 26 height 15
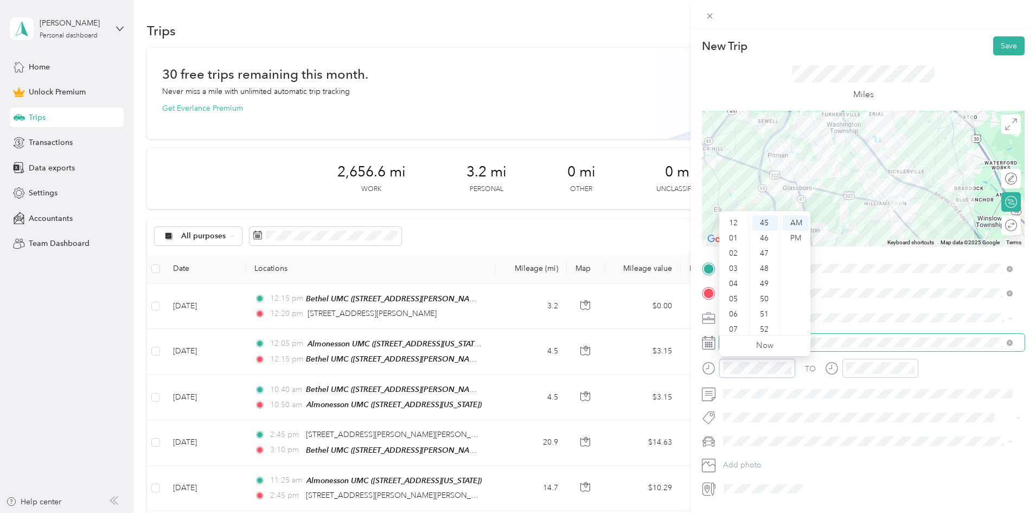
scroll to position [65, 0]
click at [798, 235] on div "PM" at bounding box center [796, 238] width 26 height 15
click at [765, 317] on div "55" at bounding box center [765, 320] width 26 height 15
click at [738, 224] on div "12" at bounding box center [734, 222] width 26 height 15
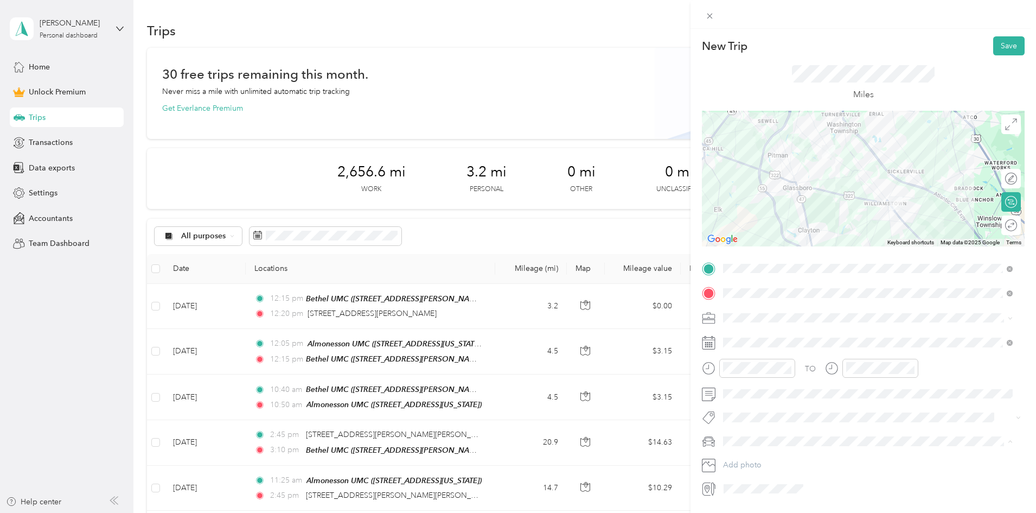
click at [757, 459] on div "Civic" at bounding box center [868, 460] width 282 height 11
click at [1000, 48] on button "Save" at bounding box center [1008, 45] width 31 height 19
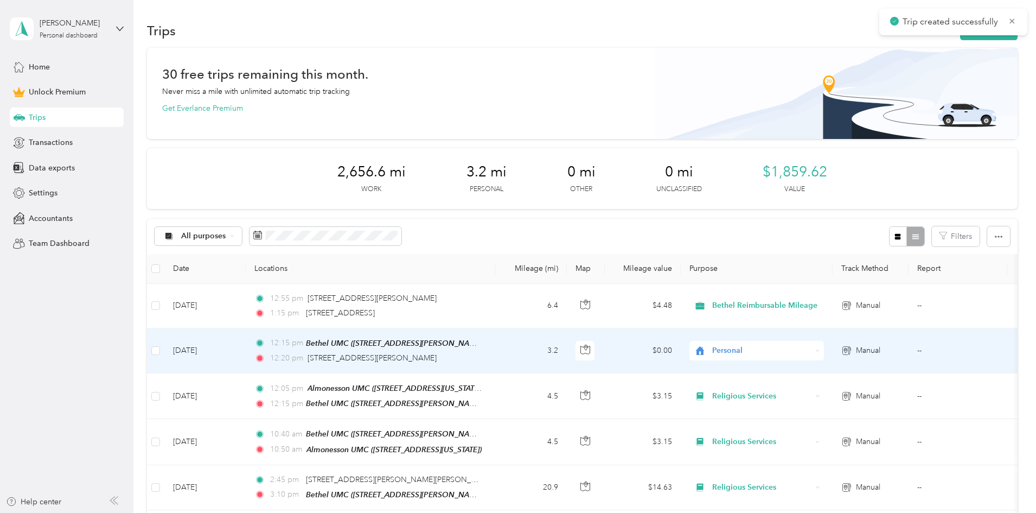
click at [807, 351] on span "Personal" at bounding box center [761, 350] width 99 height 12
click at [825, 234] on span "Bethel Reimbursable Mileage" at bounding box center [874, 234] width 170 height 11
click at [968, 35] on span "button" at bounding box center [972, 30] width 9 height 9
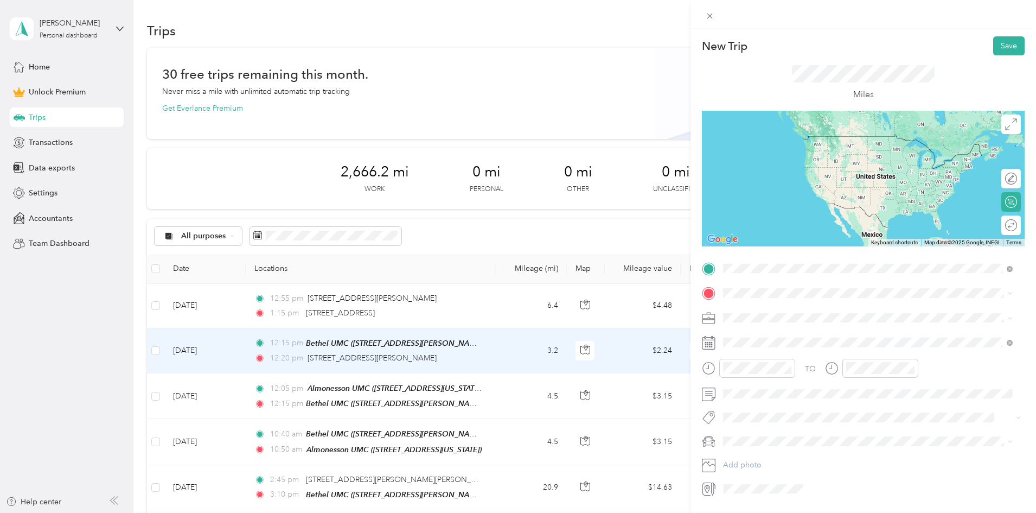
click at [766, 305] on span "[STREET_ADDRESS][US_STATE]" at bounding box center [798, 308] width 108 height 10
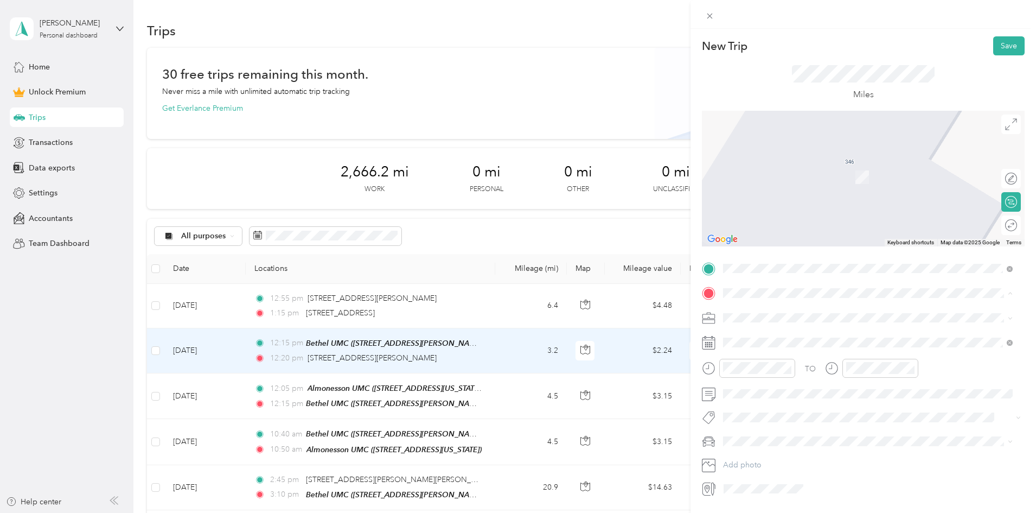
click at [761, 349] on span "[STREET_ADDRESS][PERSON_NAME][US_STATE]" at bounding box center [828, 347] width 169 height 9
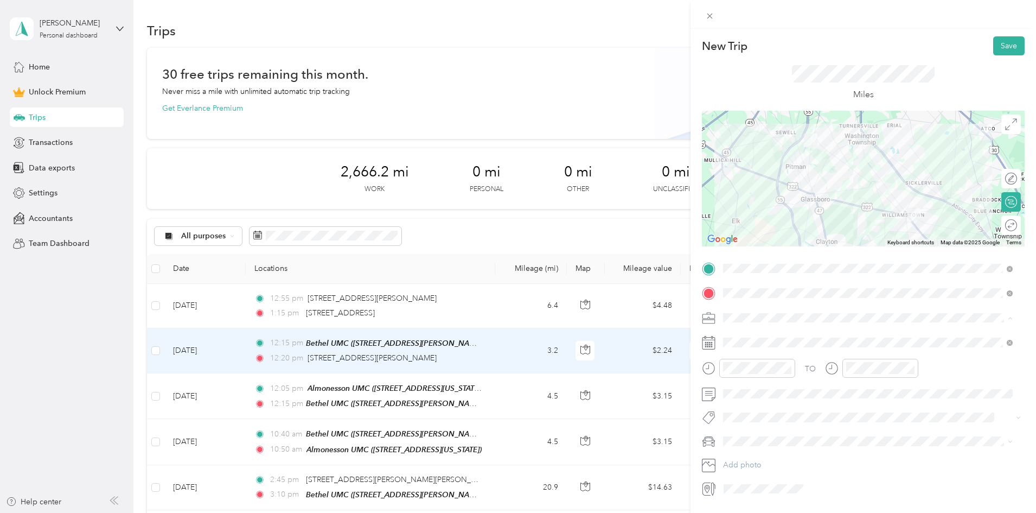
click at [766, 369] on div "Bethel Reimbursable Mileage" at bounding box center [868, 374] width 282 height 11
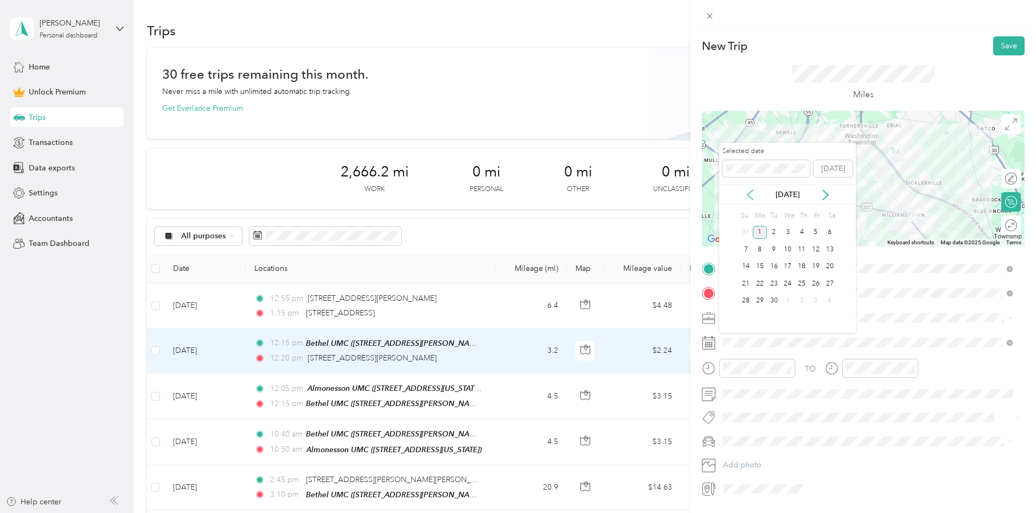
click at [748, 194] on icon at bounding box center [749, 195] width 5 height 10
click at [747, 319] on div "31" at bounding box center [746, 318] width 14 height 14
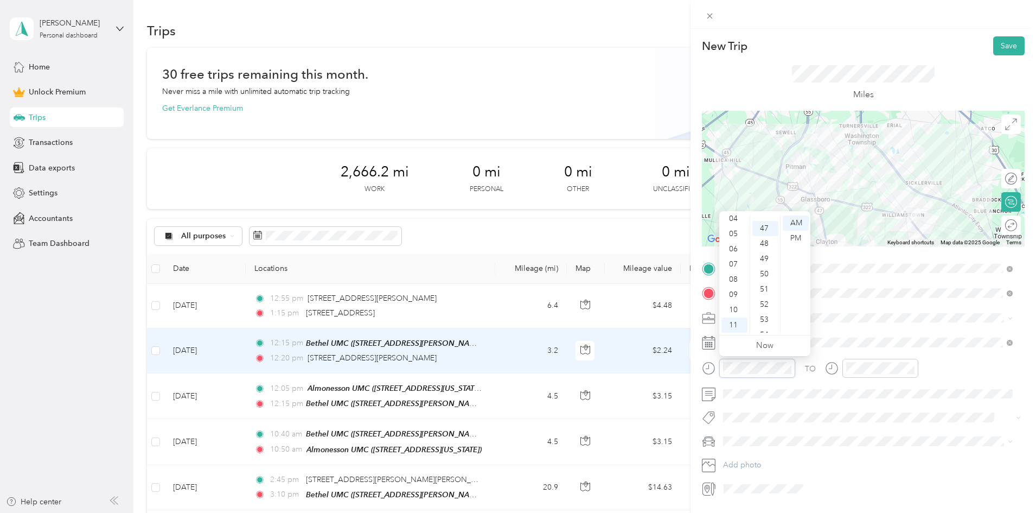
scroll to position [714, 0]
click at [791, 235] on div "PM" at bounding box center [796, 238] width 26 height 15
click at [765, 276] on div "15" at bounding box center [765, 279] width 26 height 15
click at [732, 239] on div "01" at bounding box center [734, 238] width 26 height 15
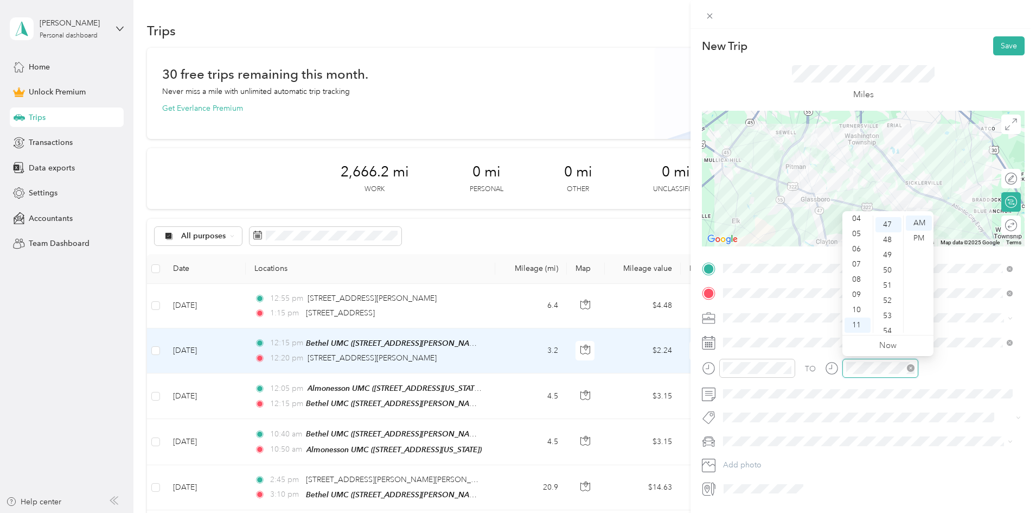
scroll to position [714, 0]
click at [928, 236] on div "PM" at bounding box center [919, 238] width 26 height 15
click at [891, 259] on div "35" at bounding box center [888, 257] width 26 height 15
click at [862, 241] on div "01" at bounding box center [858, 238] width 26 height 15
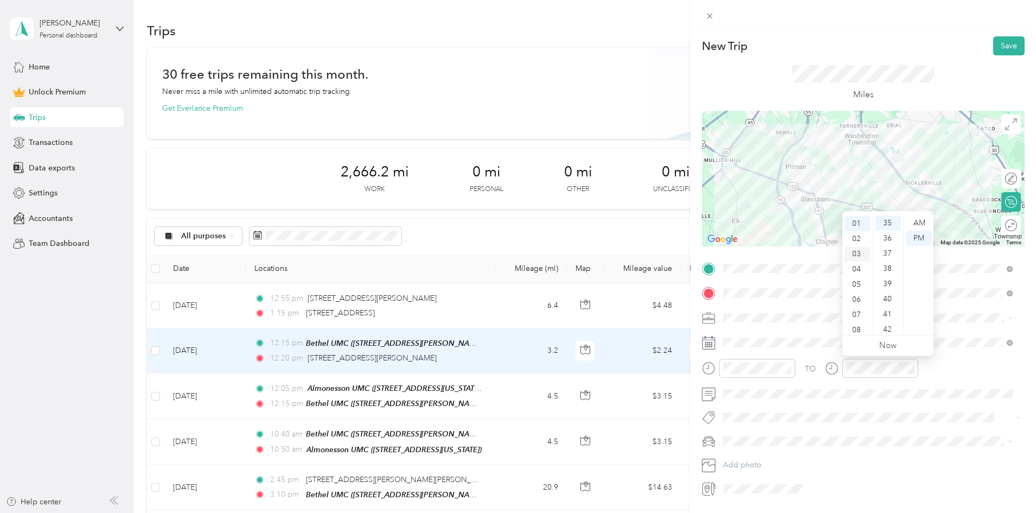
scroll to position [15, 0]
click at [742, 409] on div "TO Add photo" at bounding box center [863, 379] width 323 height 238
click at [760, 456] on div "Civic" at bounding box center [868, 460] width 282 height 11
click at [1005, 43] on button "Save" at bounding box center [1008, 45] width 31 height 19
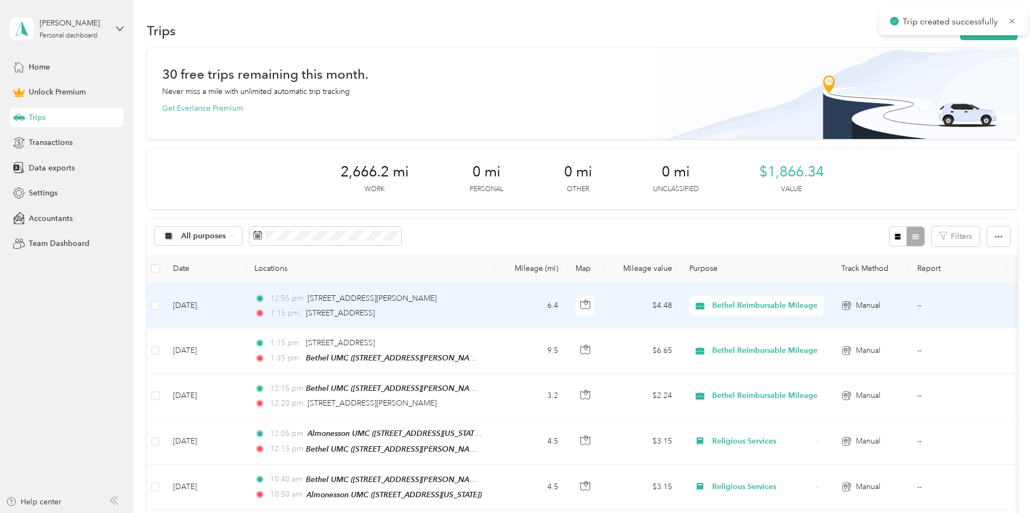
click at [495, 312] on td "12:55 pm [STREET_ADDRESS][PERSON_NAME] 1:15 pm [STREET_ADDRESS]" at bounding box center [371, 306] width 250 height 44
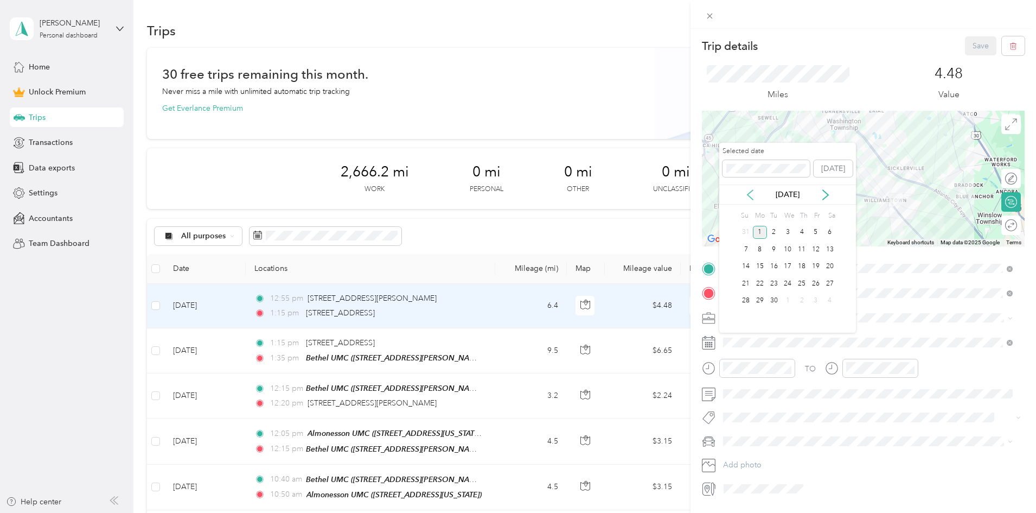
click at [751, 197] on icon at bounding box center [749, 195] width 5 height 10
click at [747, 317] on div "31" at bounding box center [746, 318] width 14 height 14
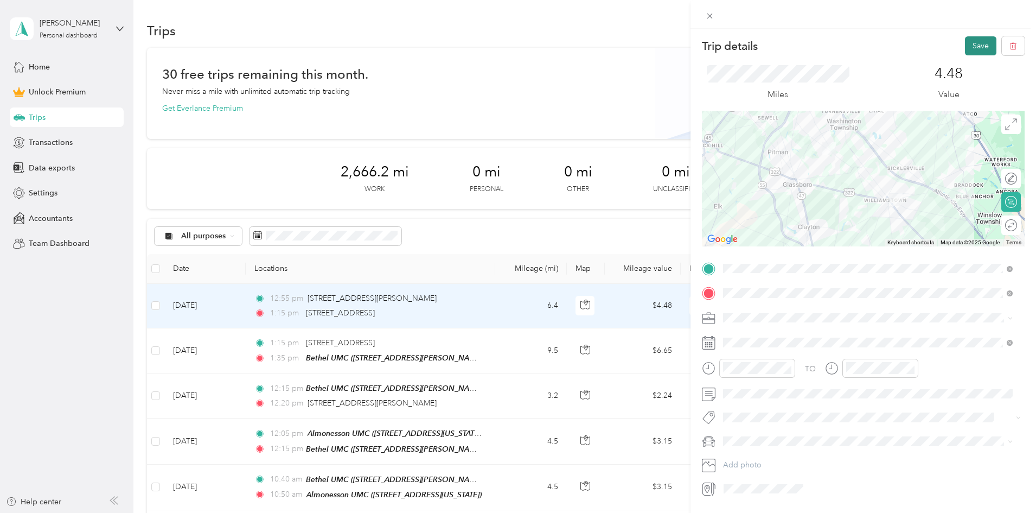
click at [965, 45] on button "Save" at bounding box center [980, 45] width 31 height 19
